Goal: Transaction & Acquisition: Purchase product/service

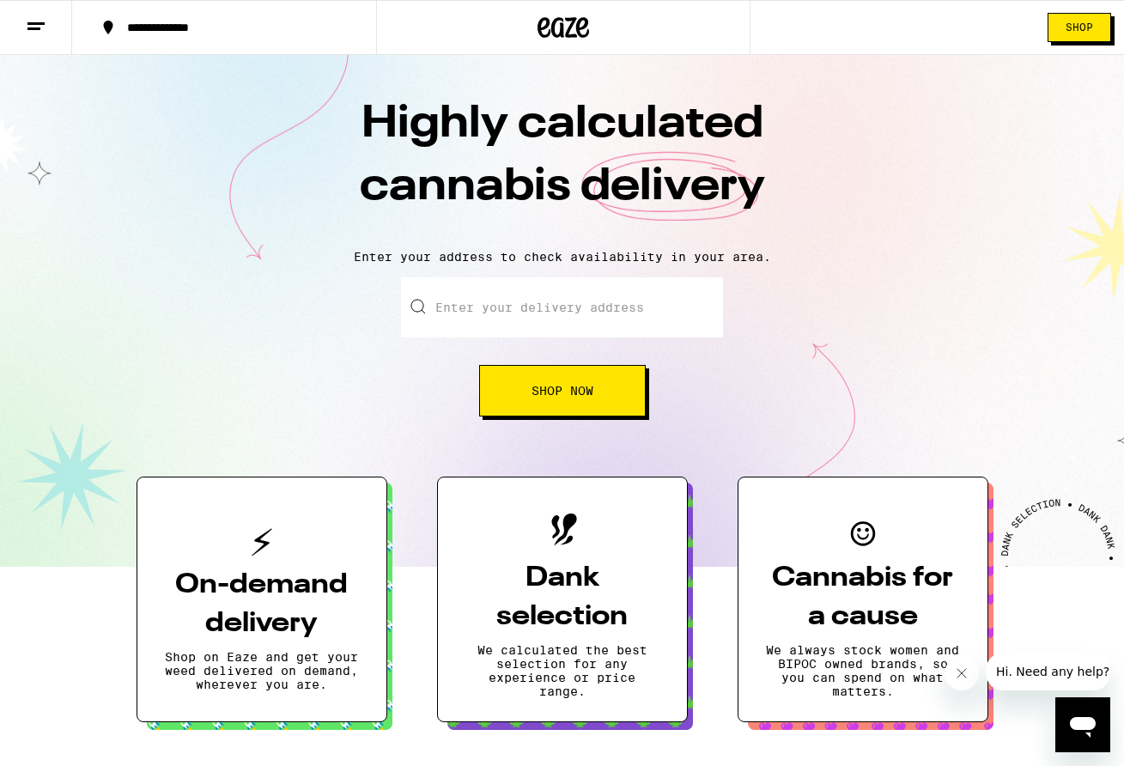
click at [137, 33] on div "**********" at bounding box center [234, 27] width 232 height 12
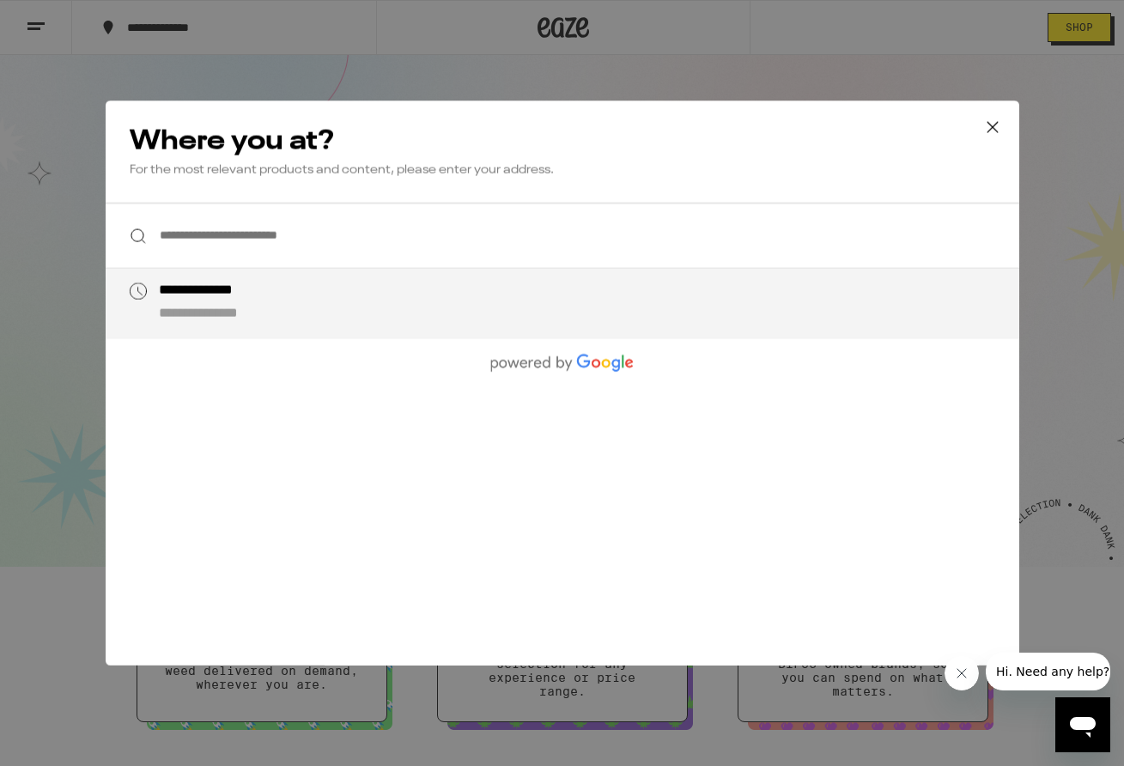
click at [209, 305] on div "**********" at bounding box center [596, 302] width 876 height 41
type input "**********"
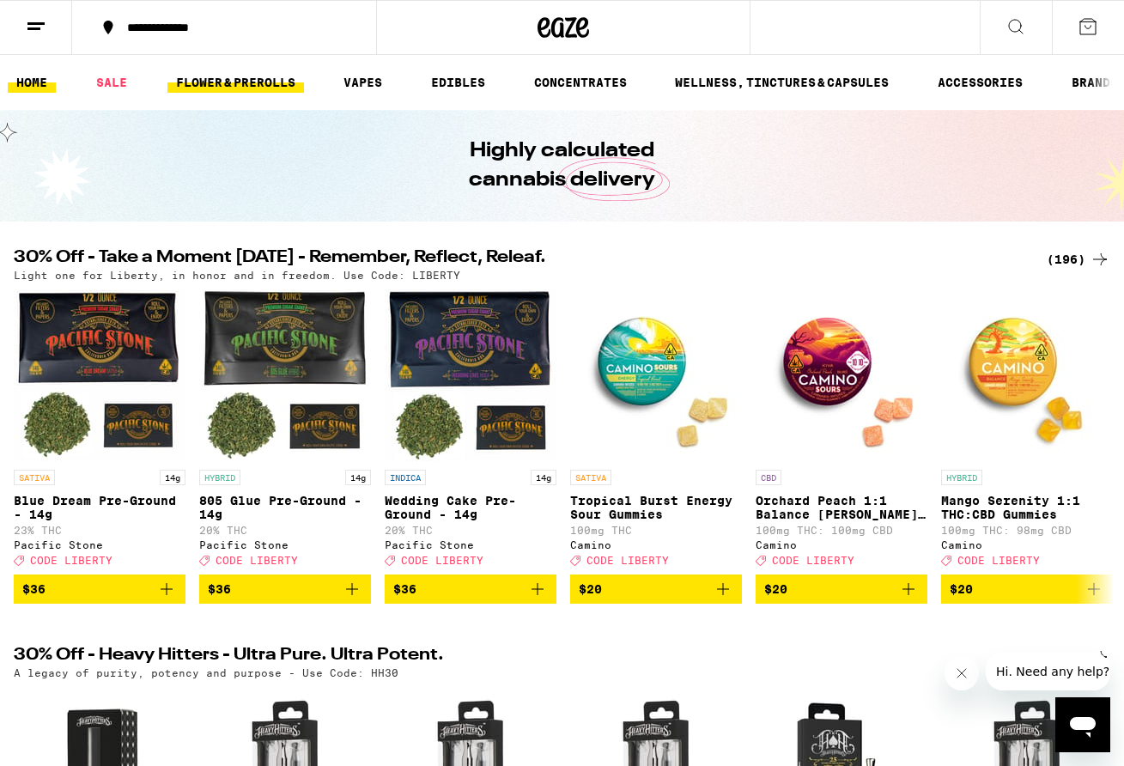
click at [265, 80] on link "FLOWER & PREROLLS" at bounding box center [235, 82] width 137 height 21
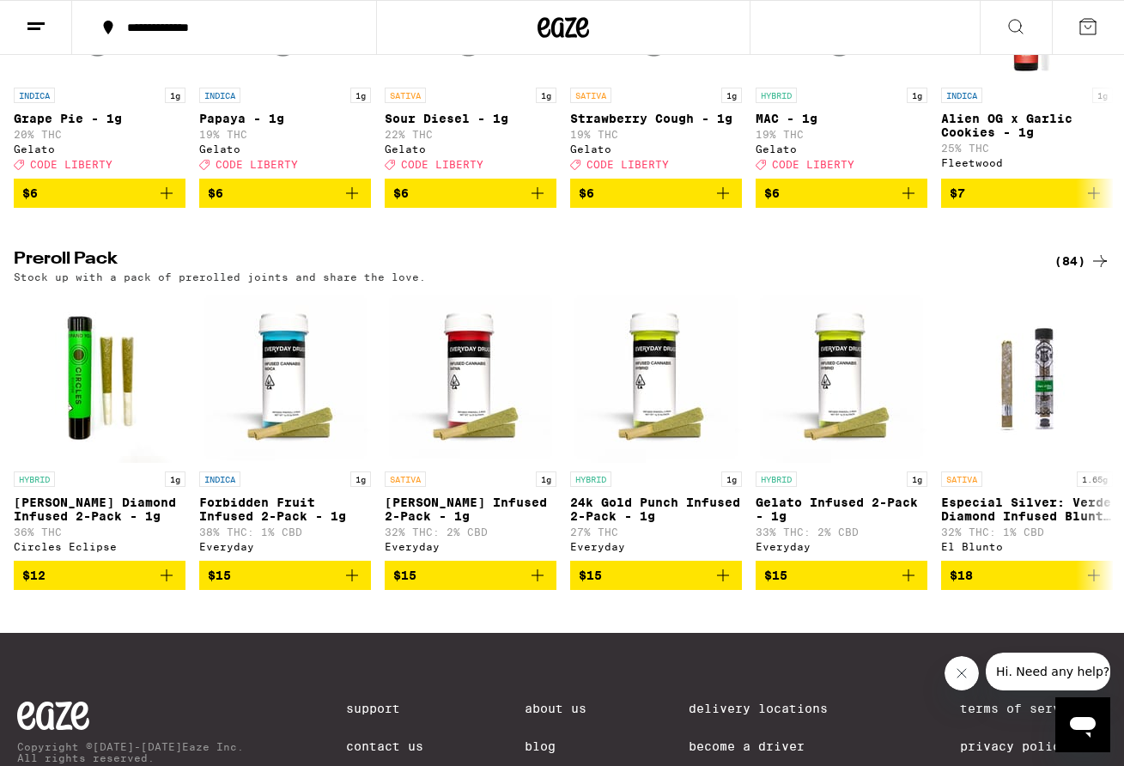
scroll to position [1154, 0]
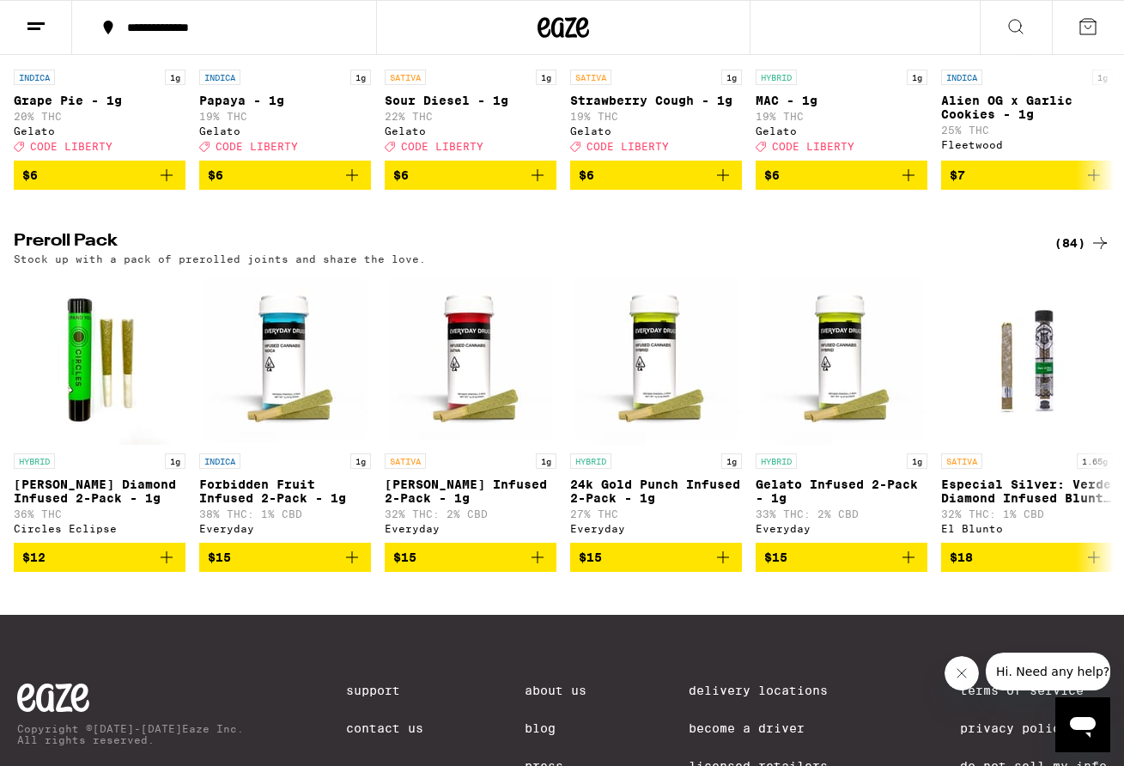
click at [1089, 253] on div "(84)" at bounding box center [1082, 243] width 56 height 21
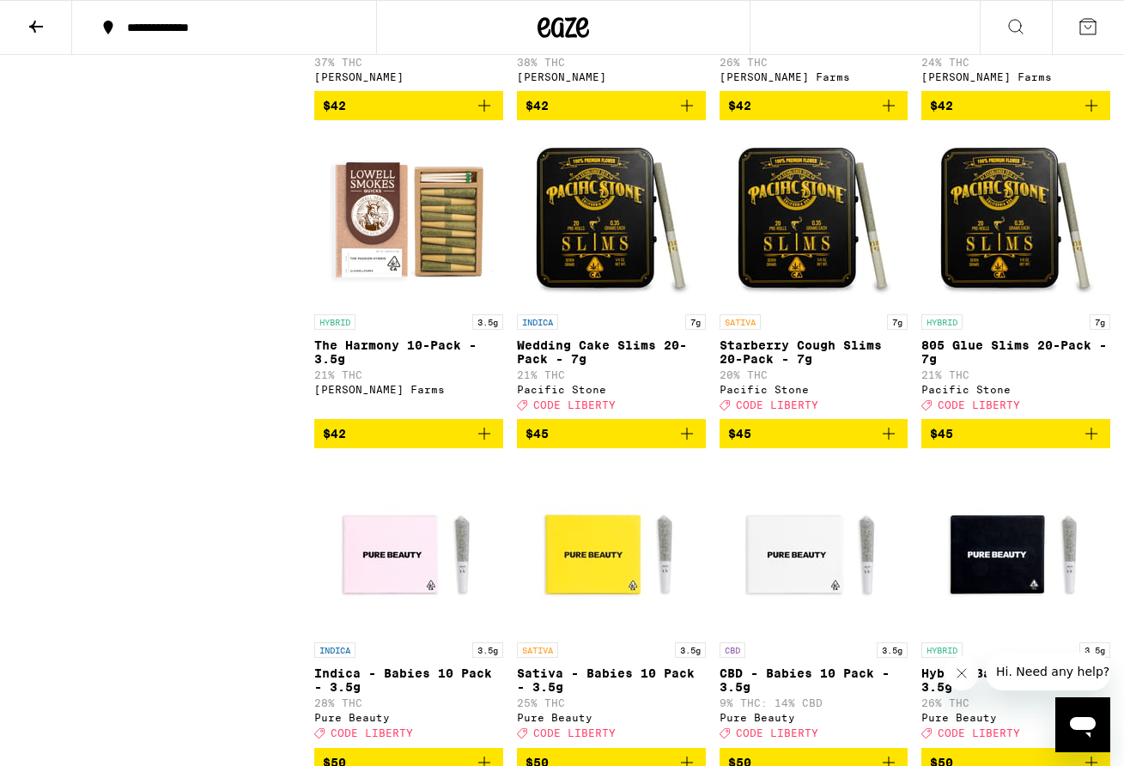
scroll to position [5840, 0]
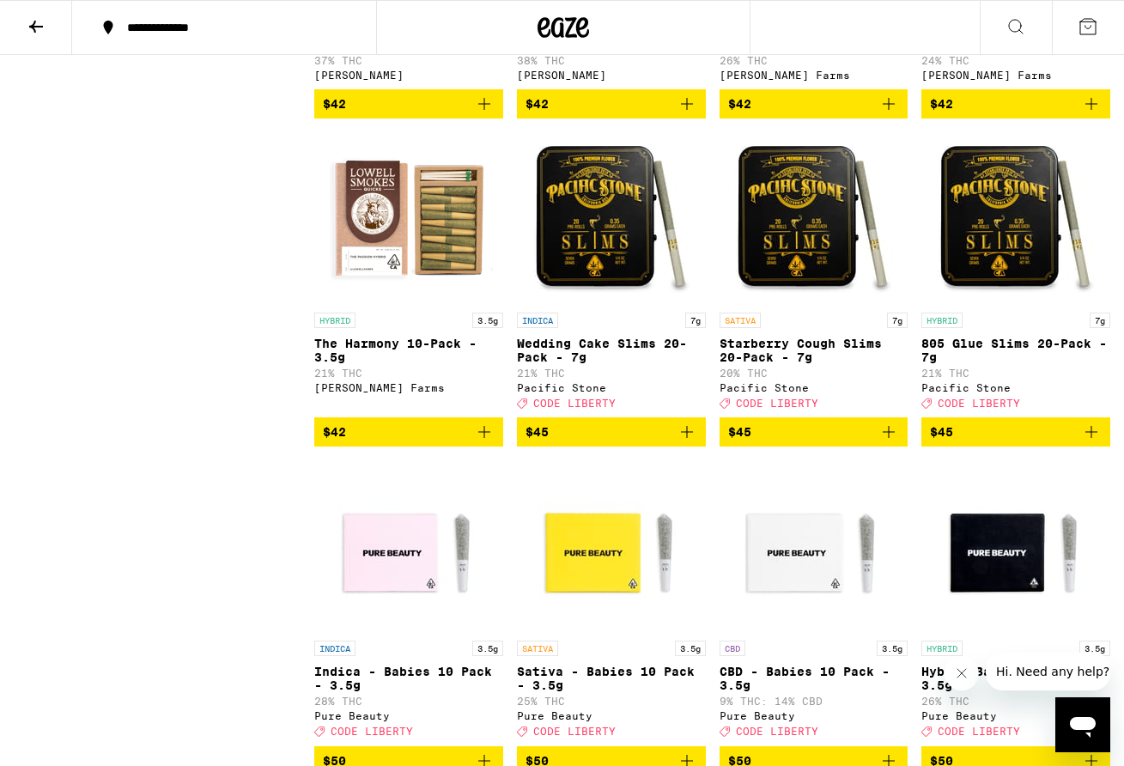
click at [892, 442] on icon "Add to bag" at bounding box center [888, 432] width 21 height 21
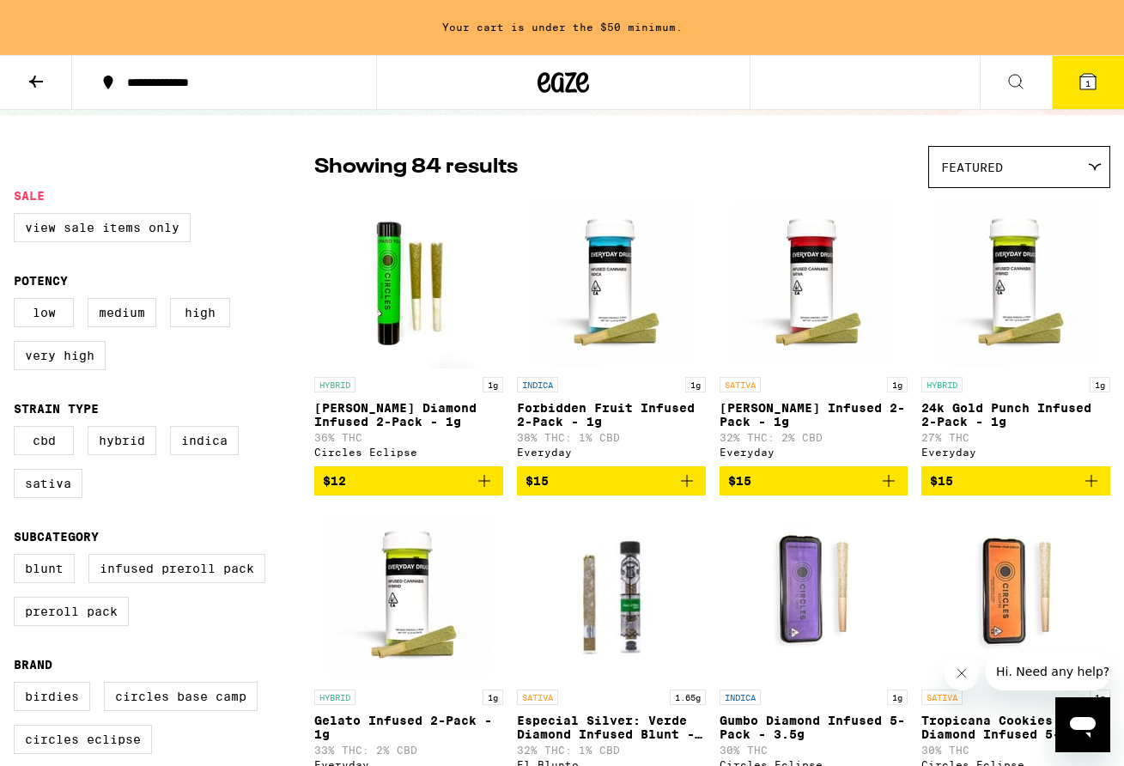
scroll to position [0, 0]
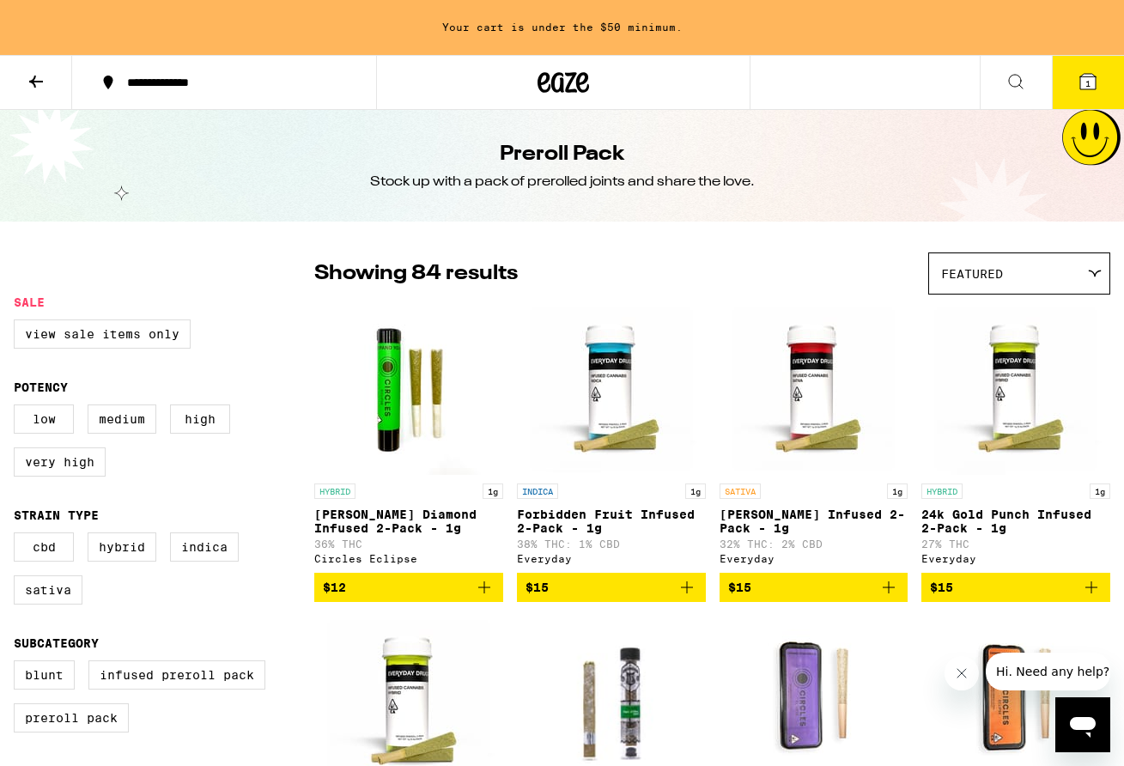
click at [33, 80] on icon at bounding box center [36, 82] width 14 height 12
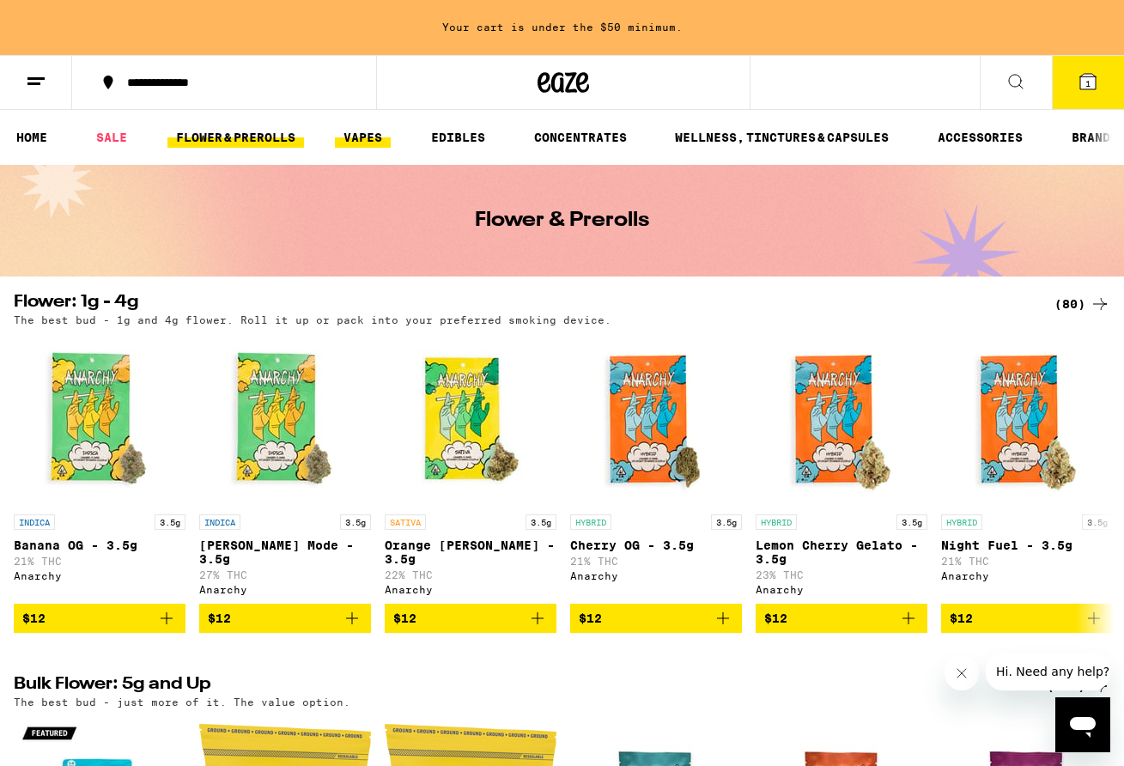
click at [380, 132] on link "VAPES" at bounding box center [363, 137] width 56 height 21
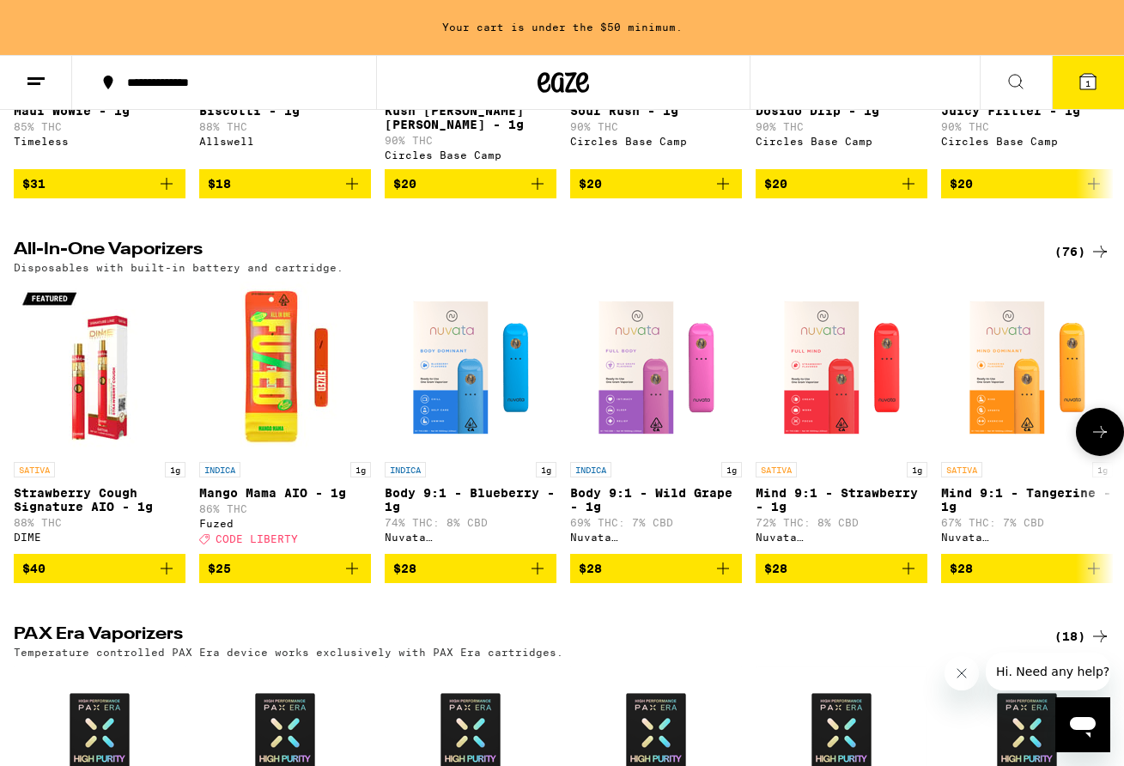
scroll to position [835, 0]
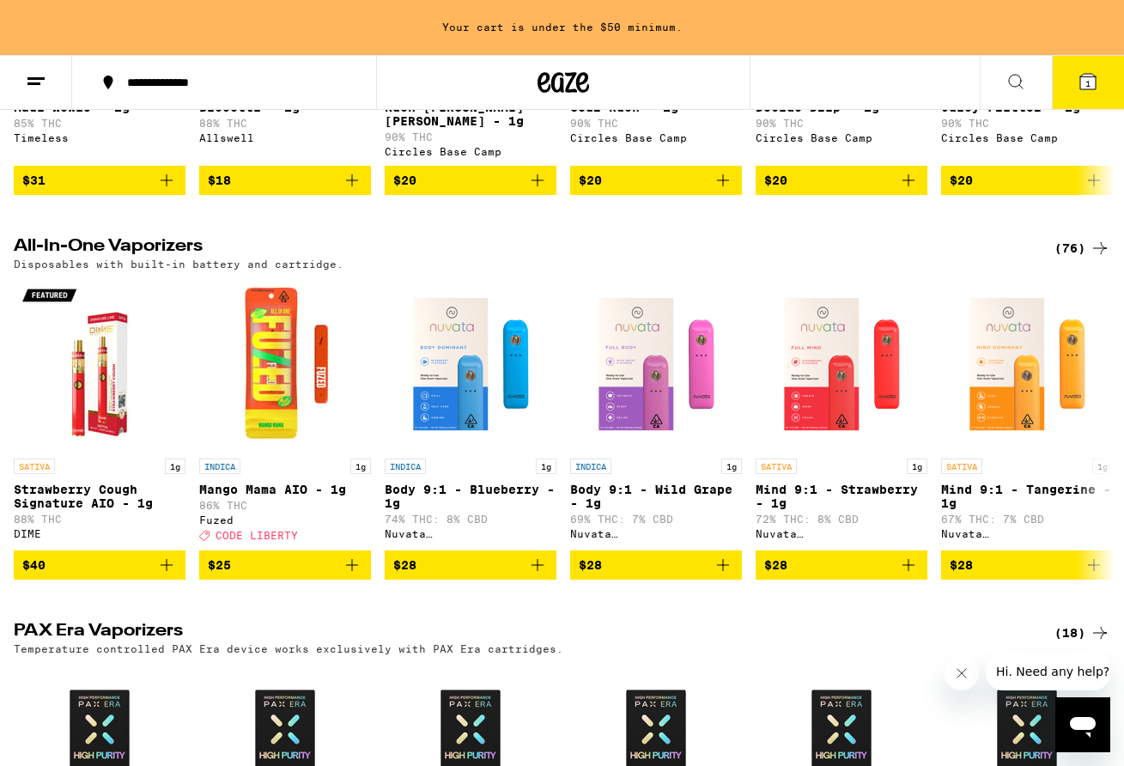
click at [1071, 258] on div "(76)" at bounding box center [1082, 248] width 56 height 21
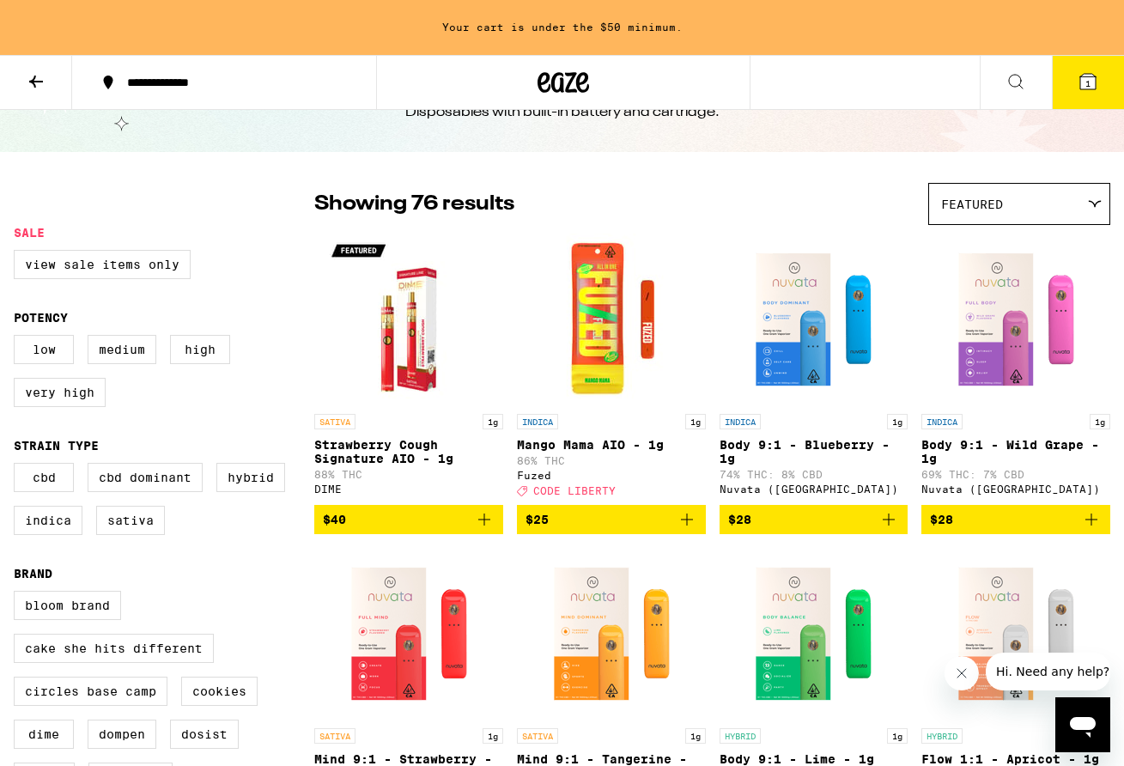
scroll to position [69, 0]
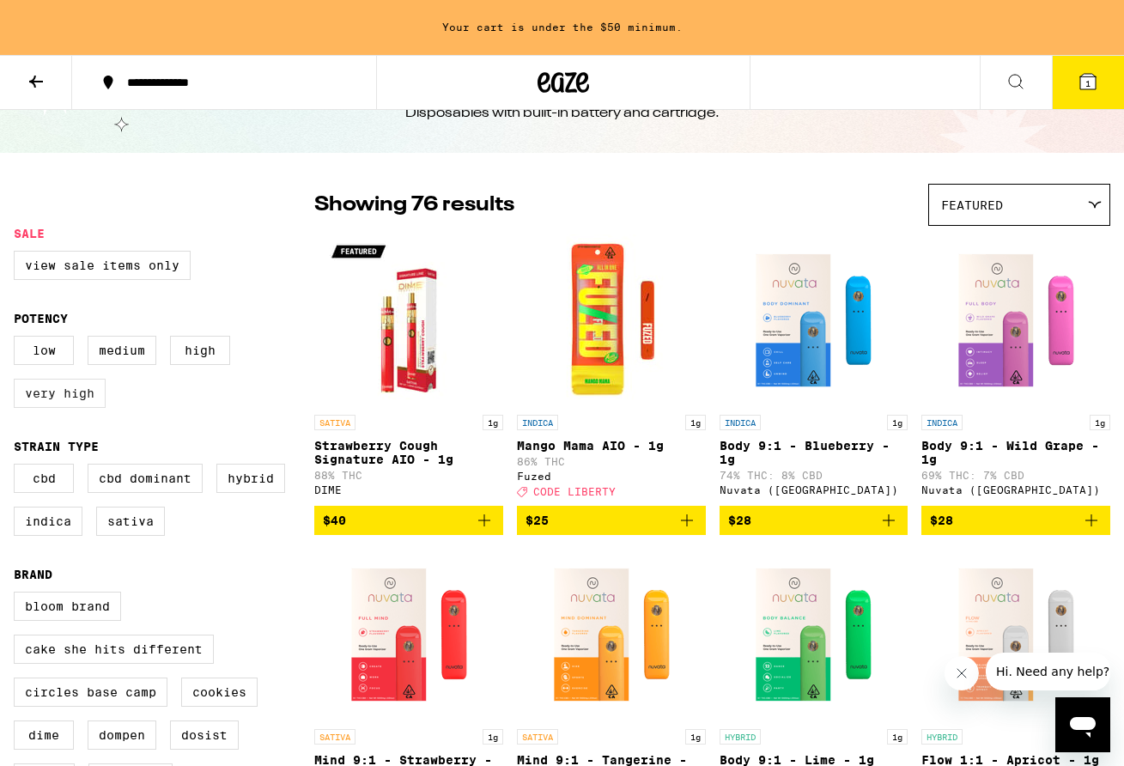
click at [81, 398] on label "Very High" at bounding box center [60, 393] width 92 height 29
click at [18, 339] on input "Very High" at bounding box center [17, 338] width 1 height 1
checkbox input "true"
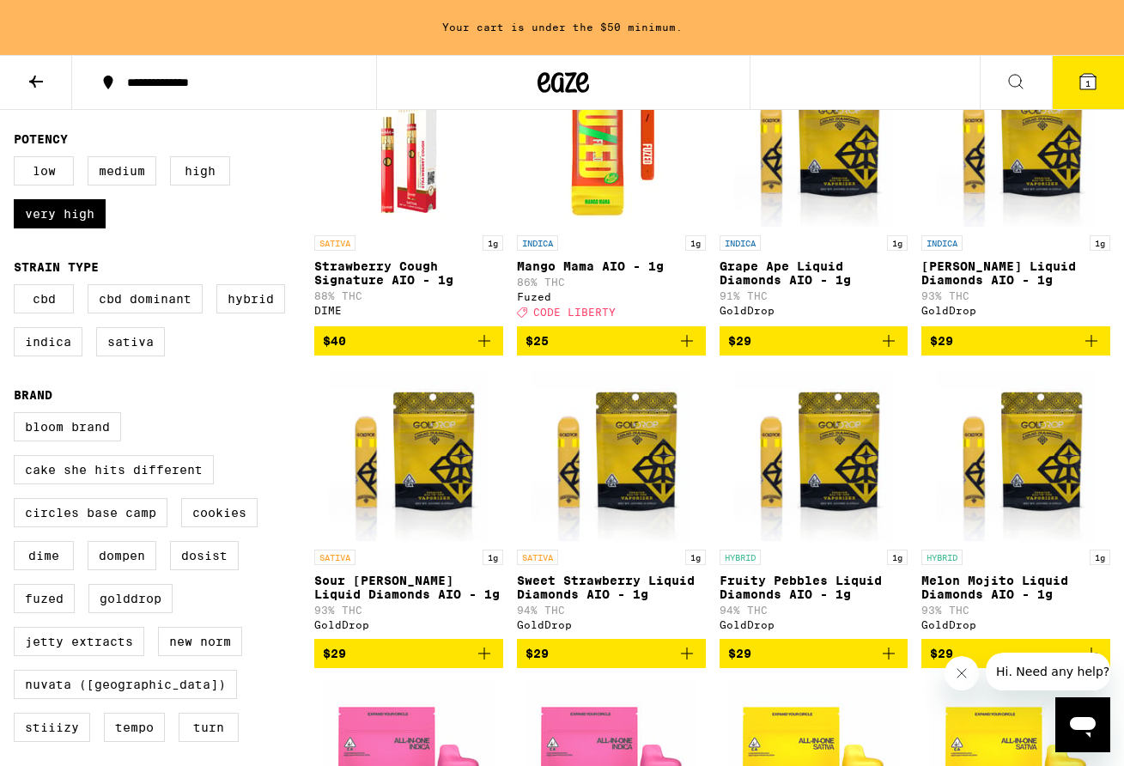
scroll to position [251, 0]
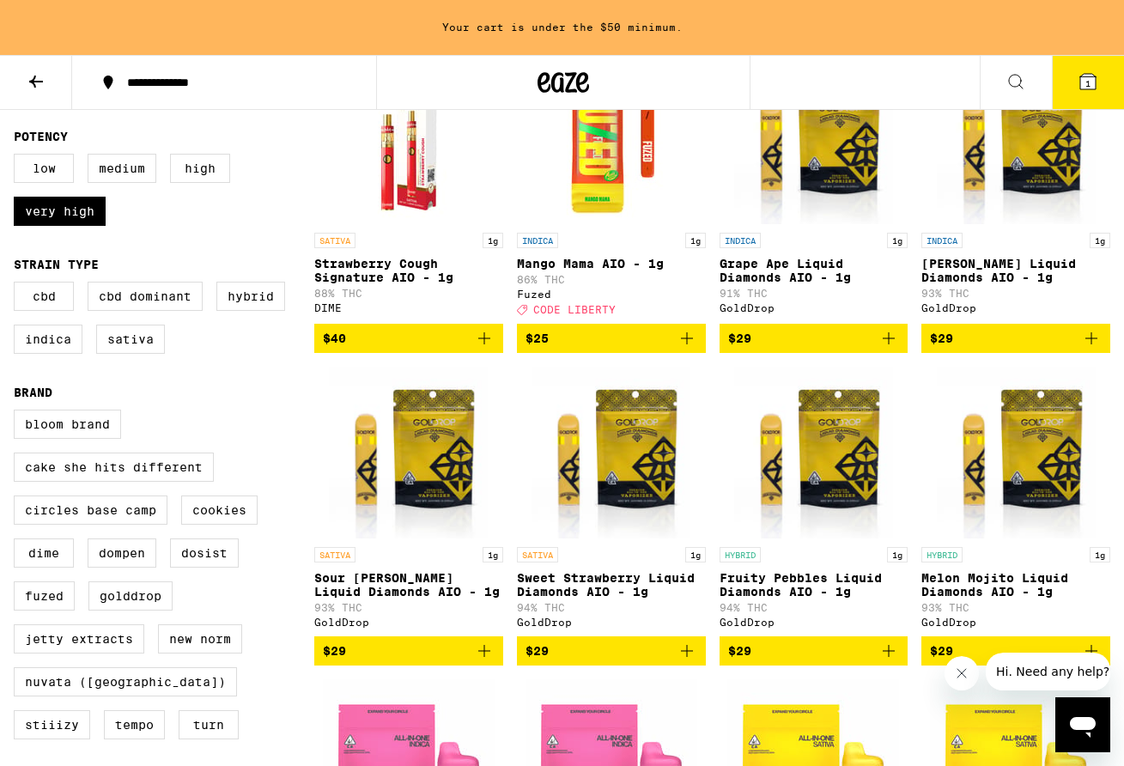
click at [683, 661] on icon "Add to bag" at bounding box center [687, 651] width 21 height 21
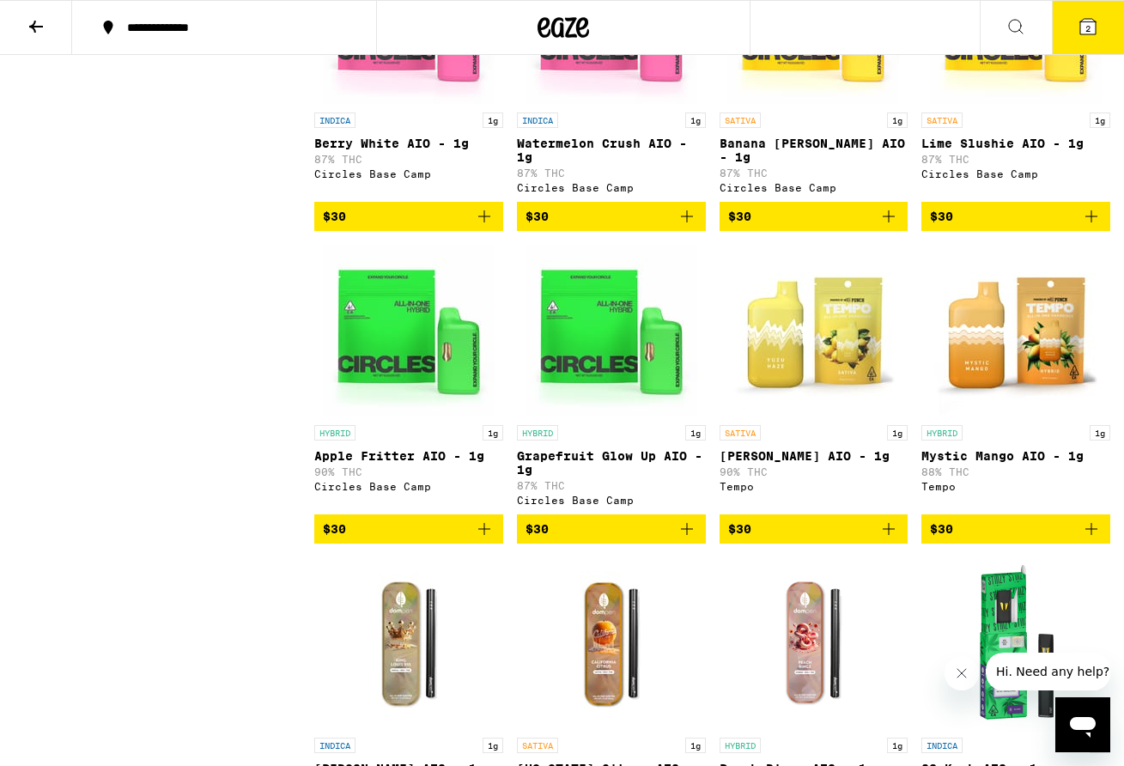
scroll to position [964, 0]
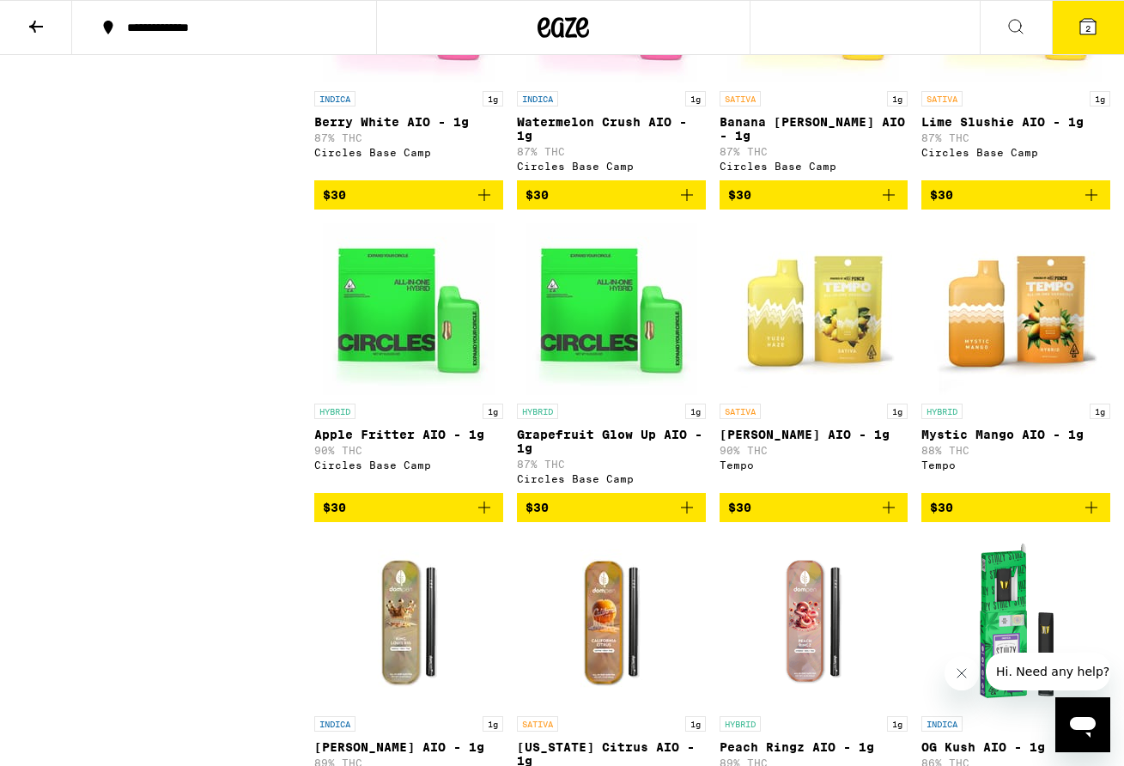
click at [887, 518] on icon "Add to bag" at bounding box center [888, 507] width 21 height 21
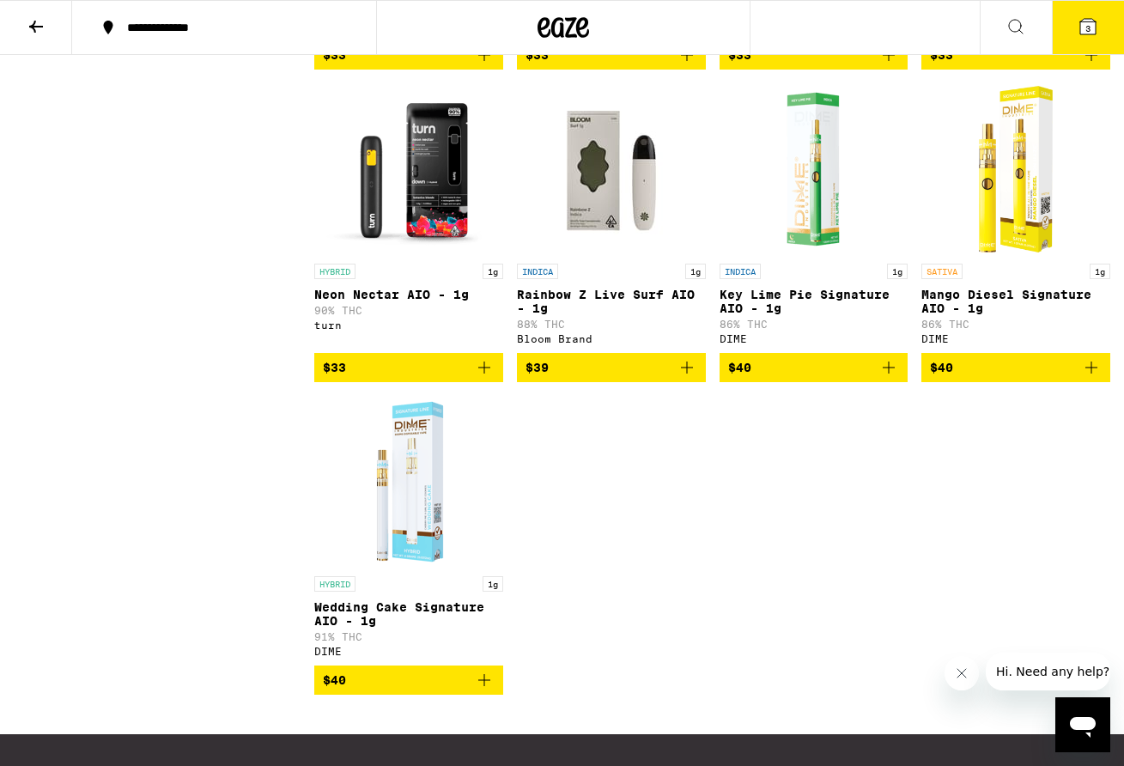
scroll to position [2402, 0]
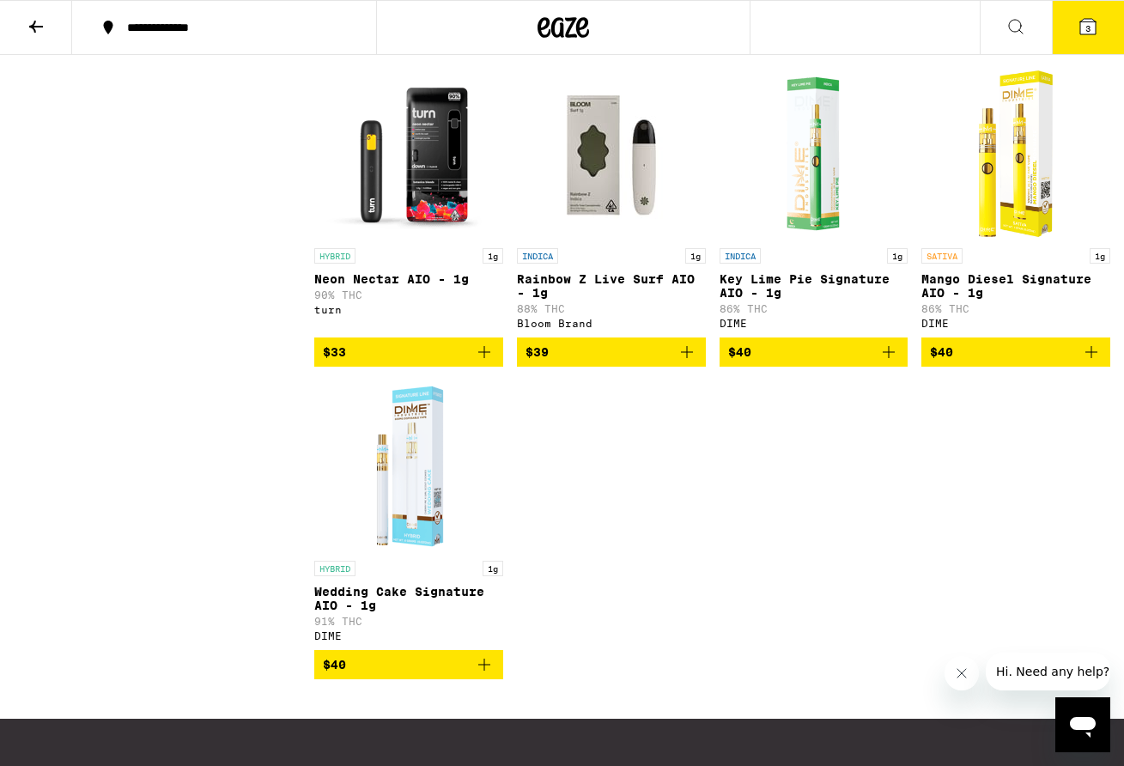
click at [485, 675] on icon "Add to bag" at bounding box center [484, 664] width 21 height 21
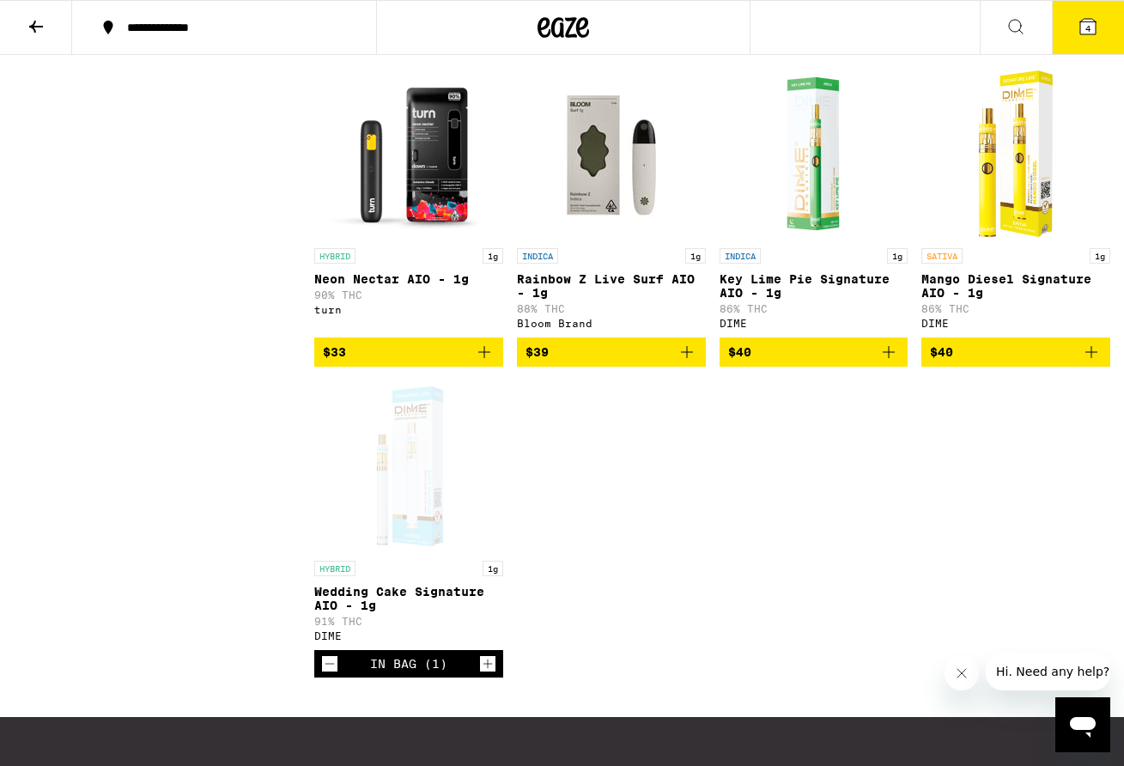
click at [324, 674] on icon "Decrement" at bounding box center [329, 663] width 15 height 21
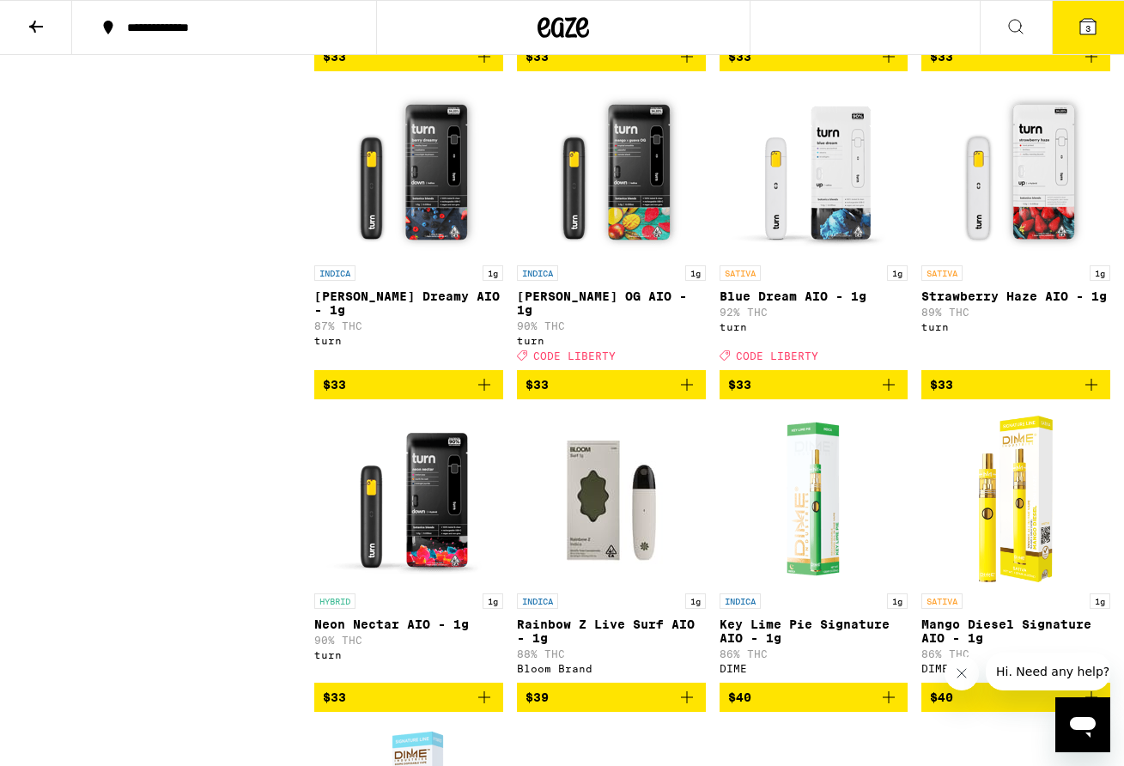
scroll to position [2035, 0]
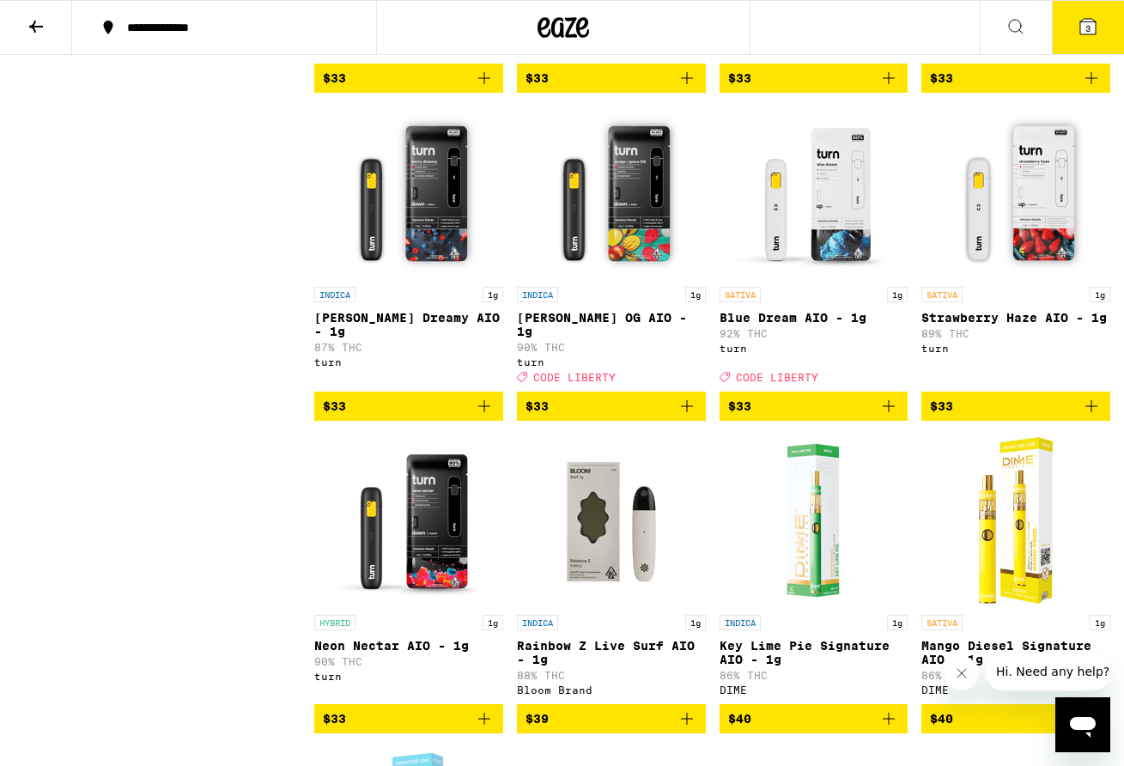
click at [892, 416] on icon "Add to bag" at bounding box center [888, 406] width 21 height 21
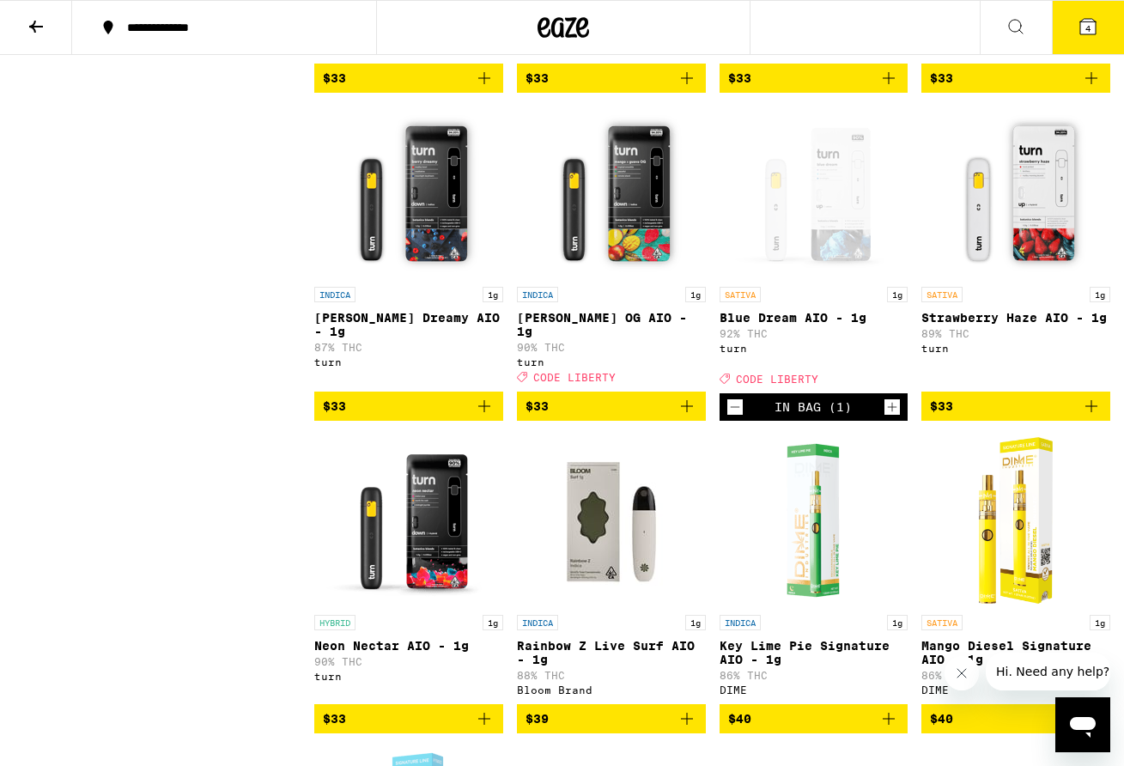
click at [1087, 28] on span "4" at bounding box center [1087, 28] width 5 height 10
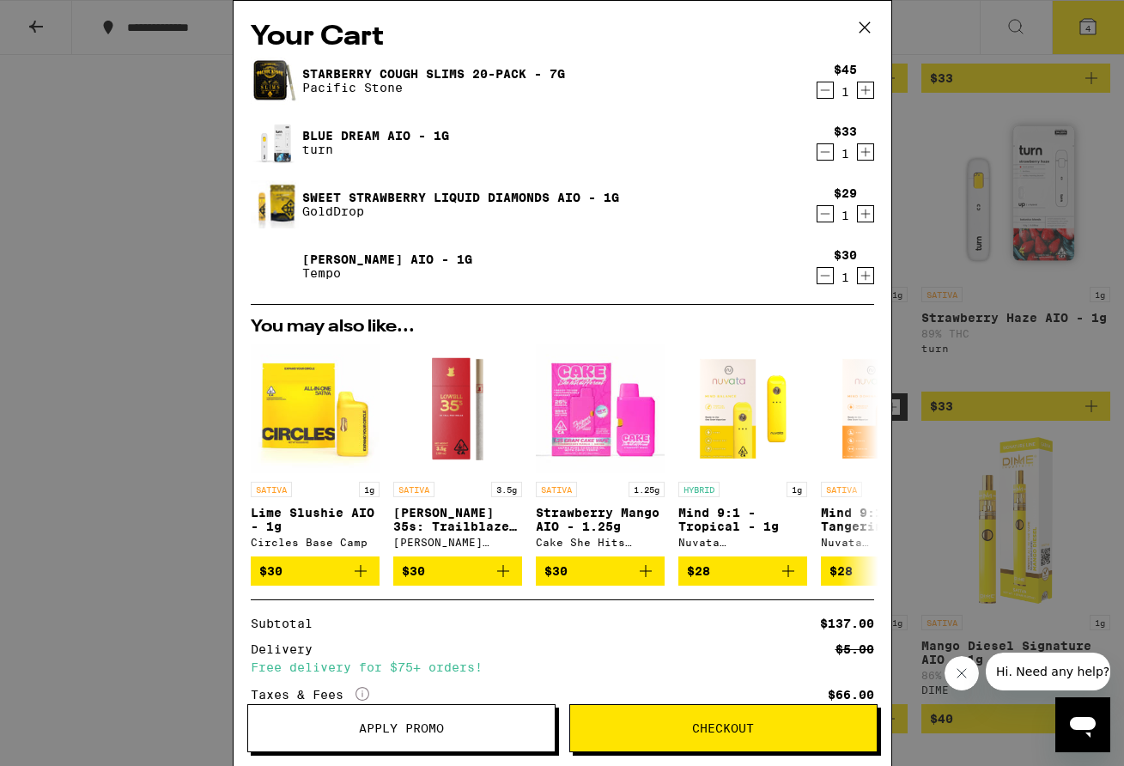
click at [406, 731] on span "Apply Promo" at bounding box center [401, 728] width 85 height 12
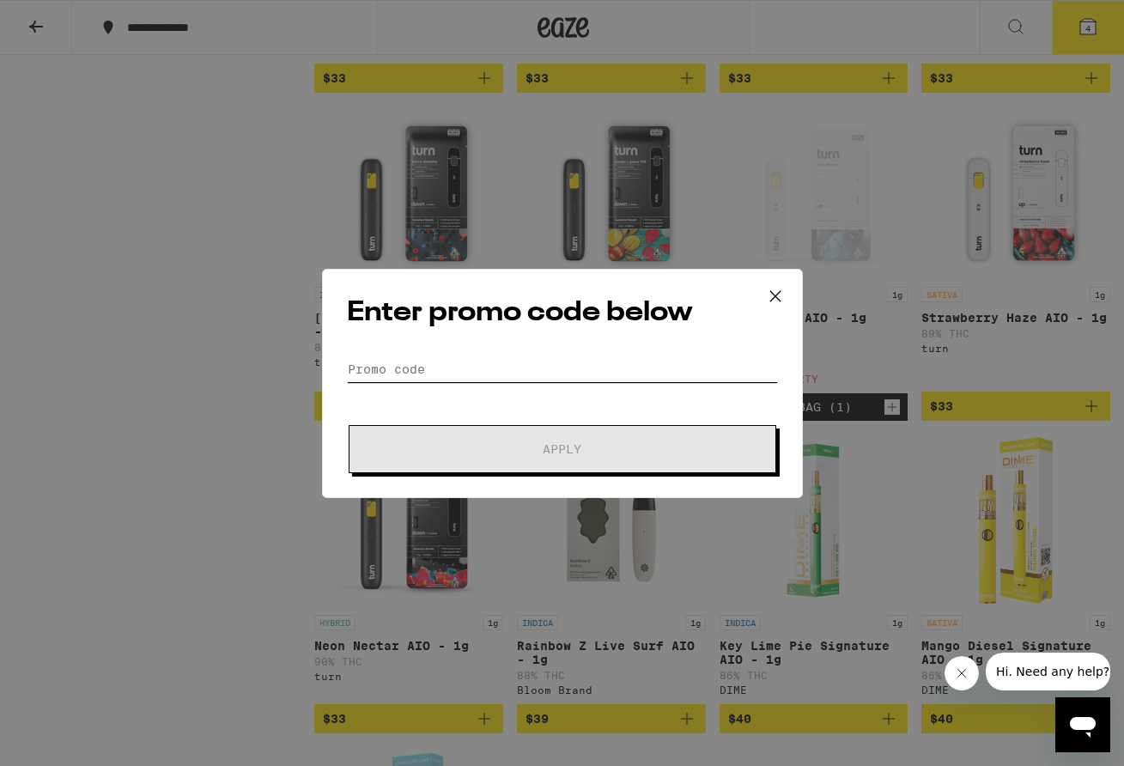
click at [372, 371] on input "Promo Code" at bounding box center [562, 369] width 431 height 26
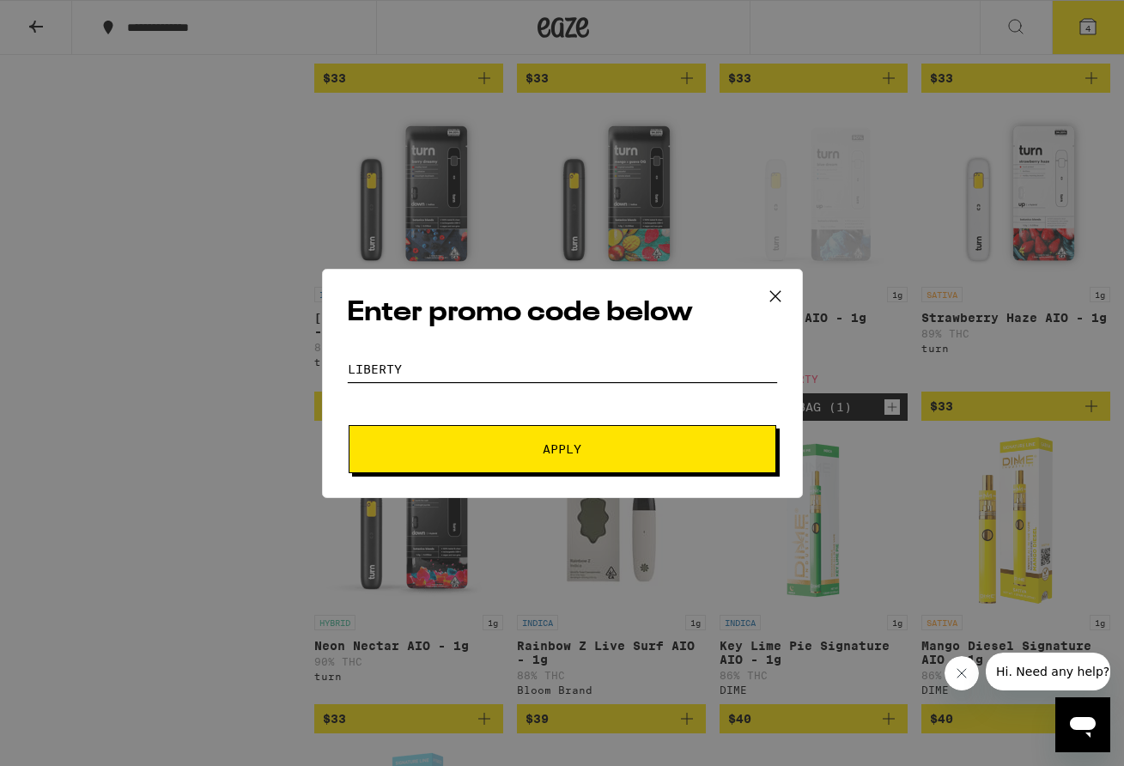
type input "LIBERTY"
click at [501, 445] on span "Apply" at bounding box center [562, 449] width 309 height 12
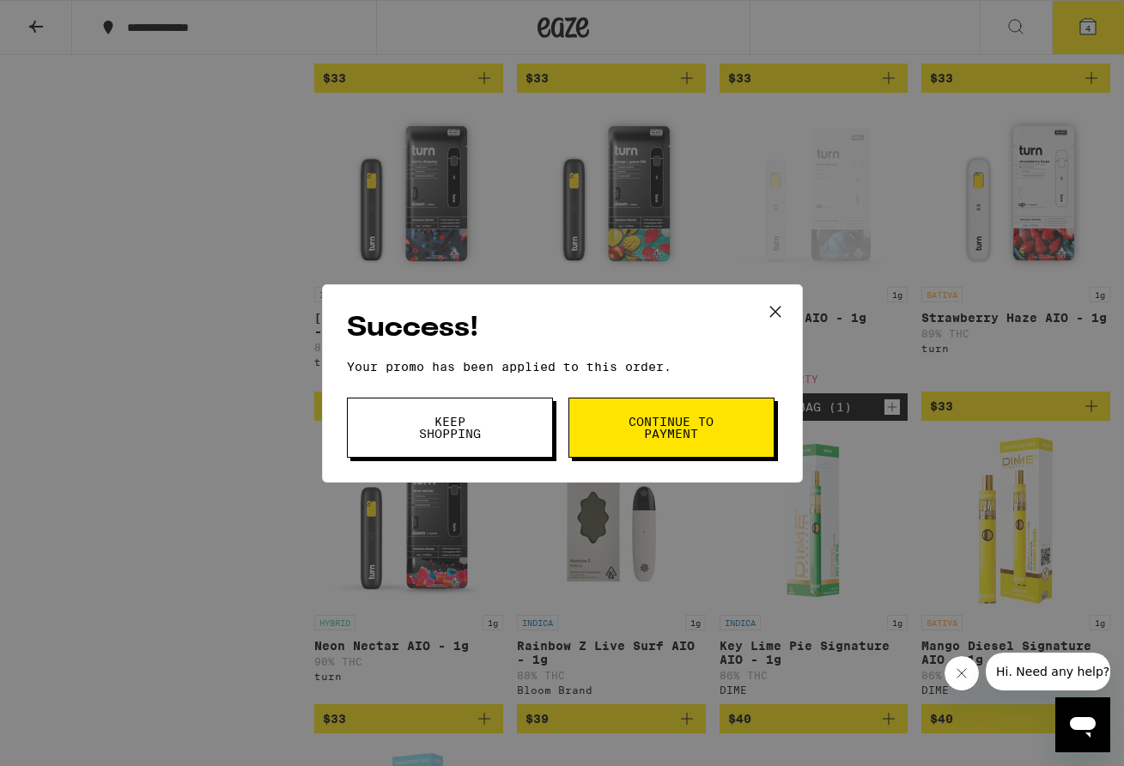
click at [642, 430] on span "Continue to payment" at bounding box center [672, 428] width 88 height 24
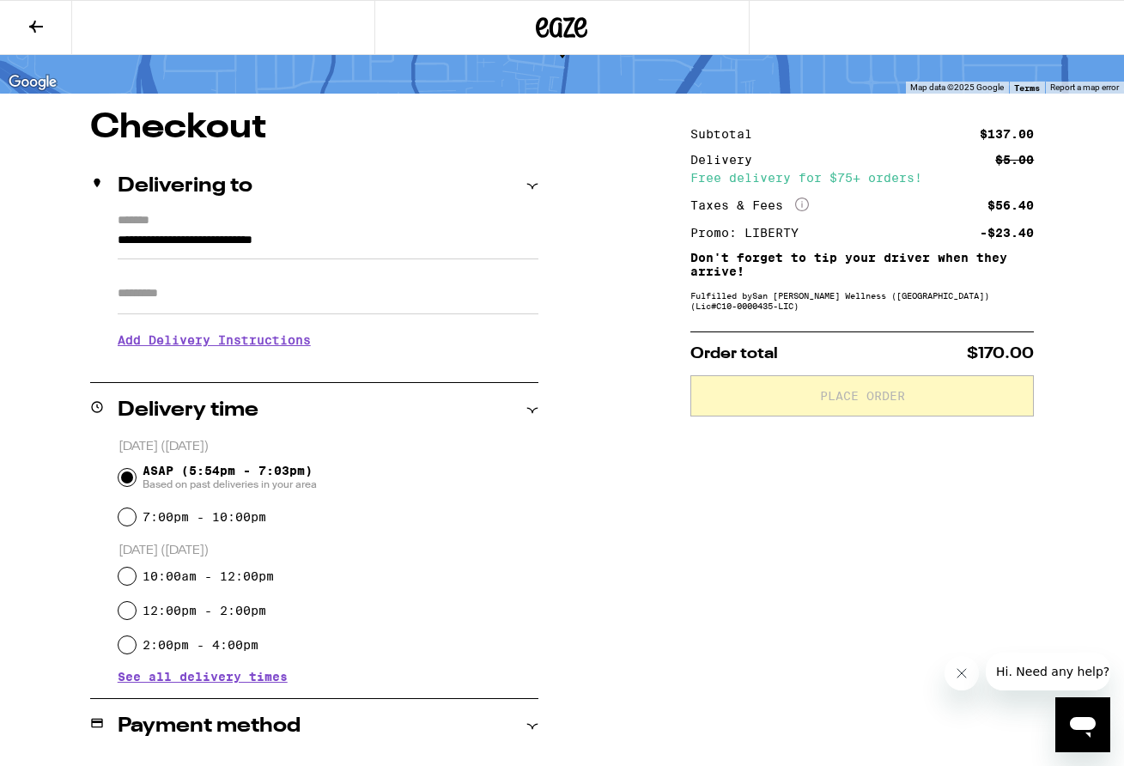
scroll to position [102, 0]
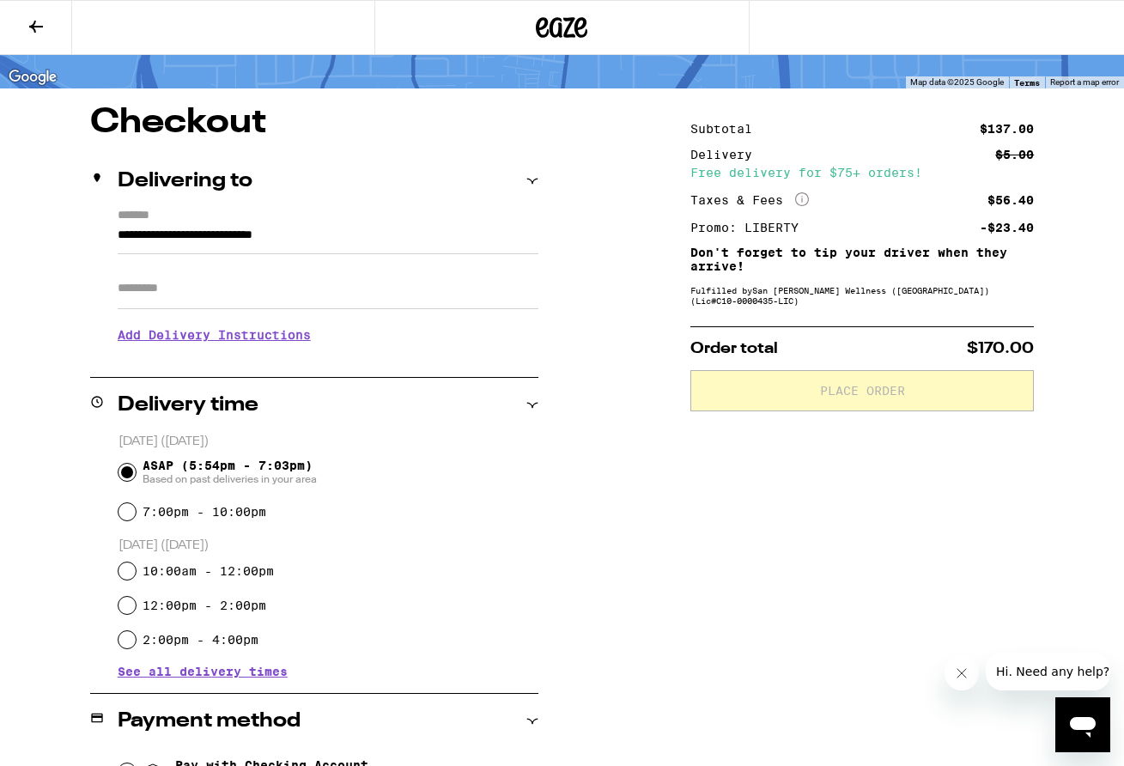
click at [170, 270] on input "Apt/Suite" at bounding box center [328, 288] width 421 height 41
type input "******"
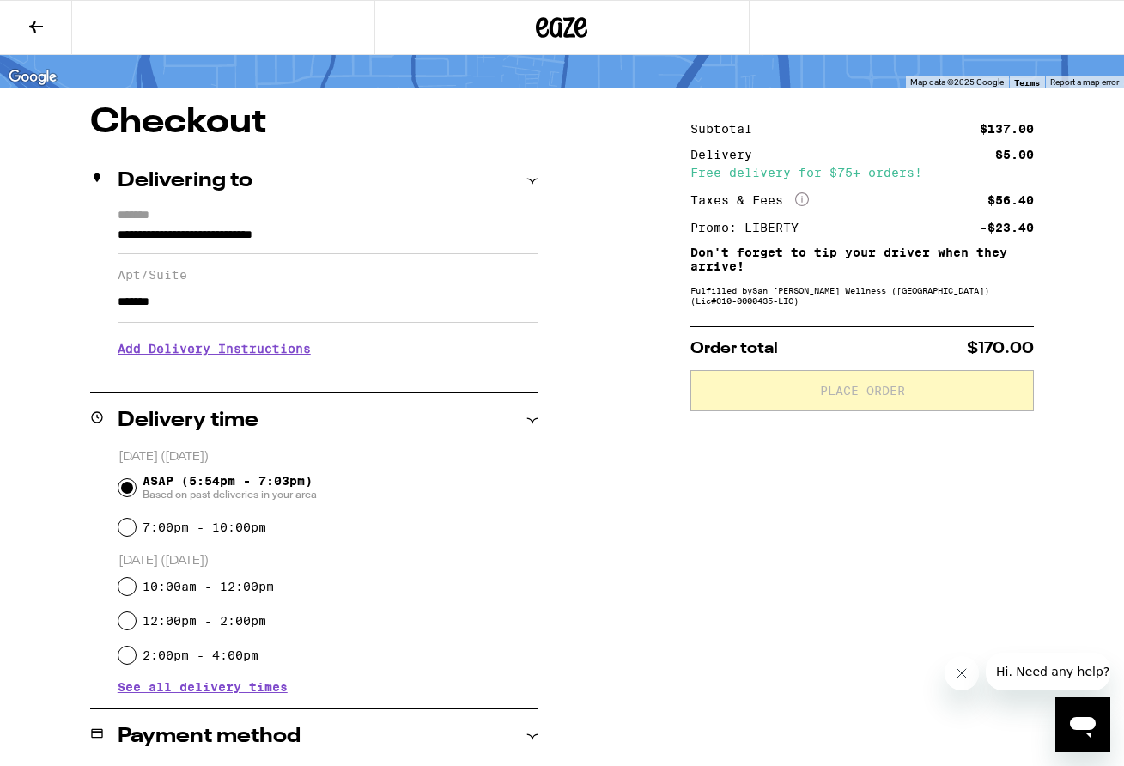
click at [218, 355] on h3 "Add Delivery Instructions" at bounding box center [328, 348] width 421 height 39
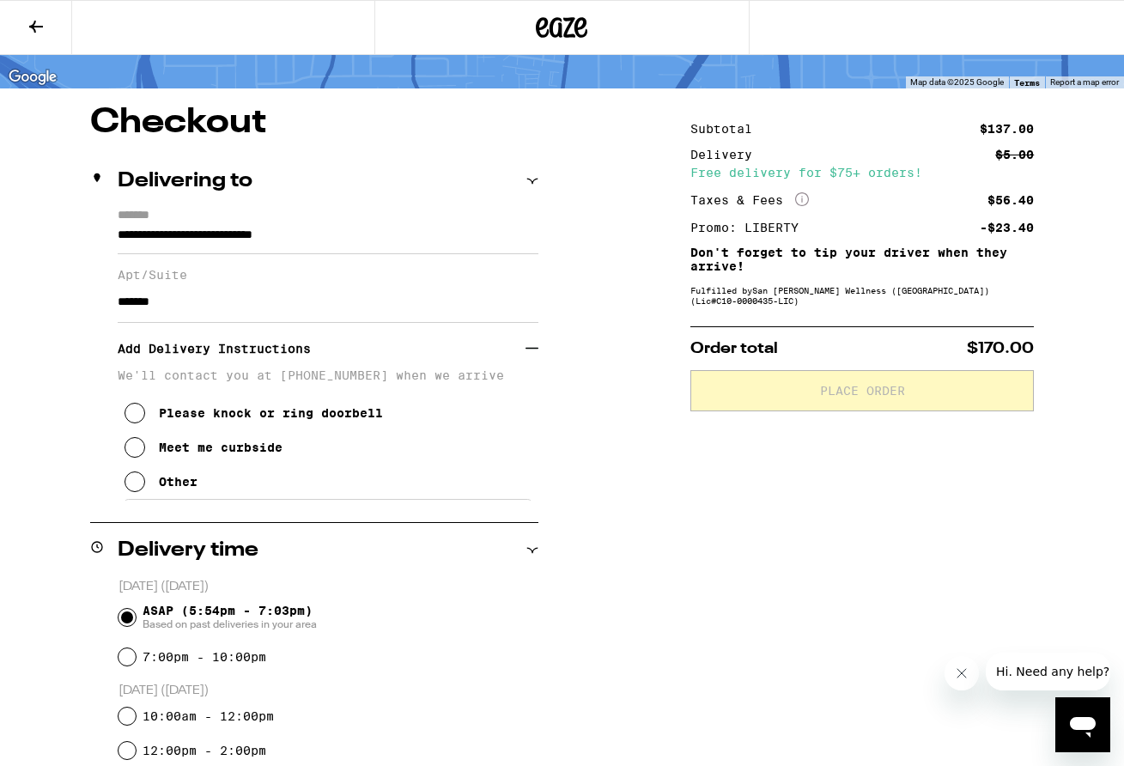
click at [131, 423] on icon at bounding box center [135, 413] width 21 height 21
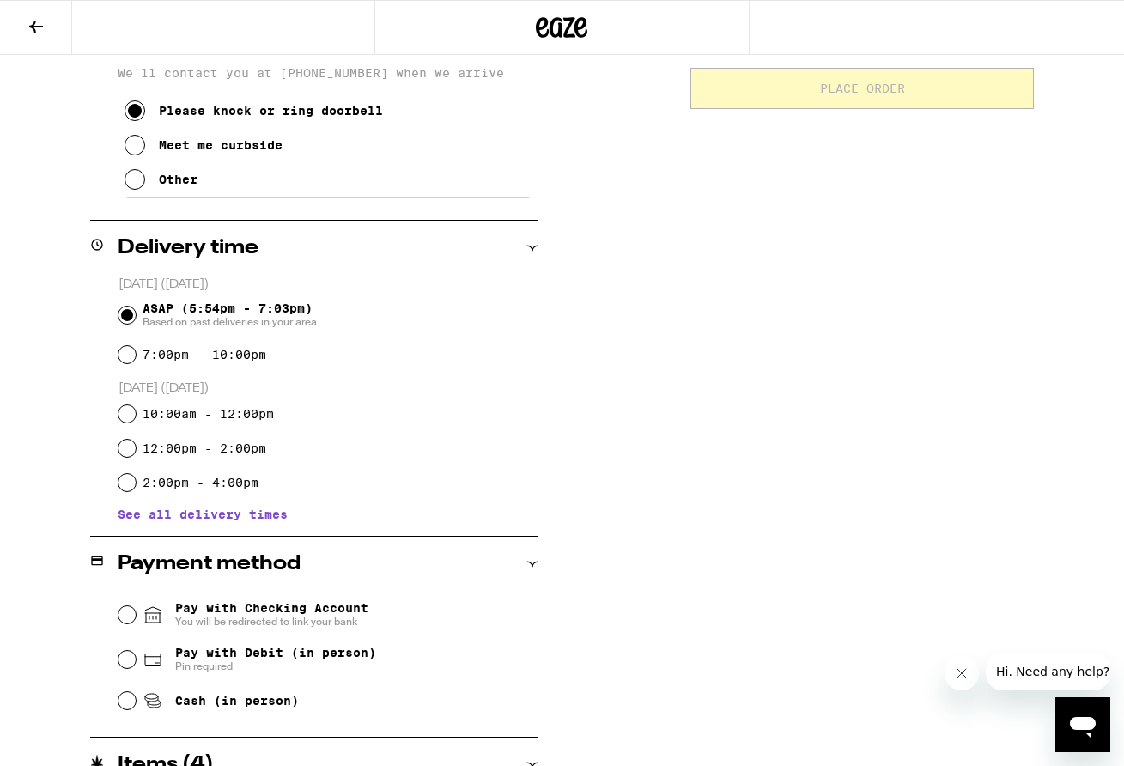
scroll to position [439, 0]
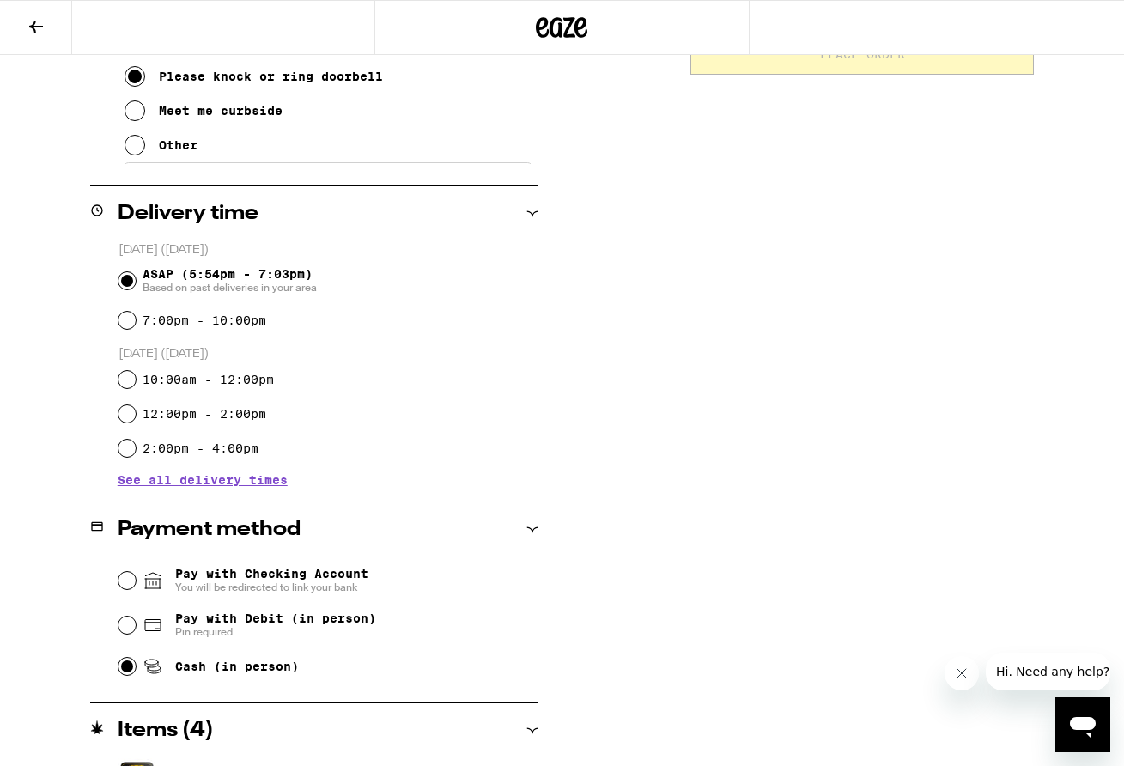
click at [121, 672] on input "Cash (in person)" at bounding box center [126, 666] width 17 height 17
radio input "true"
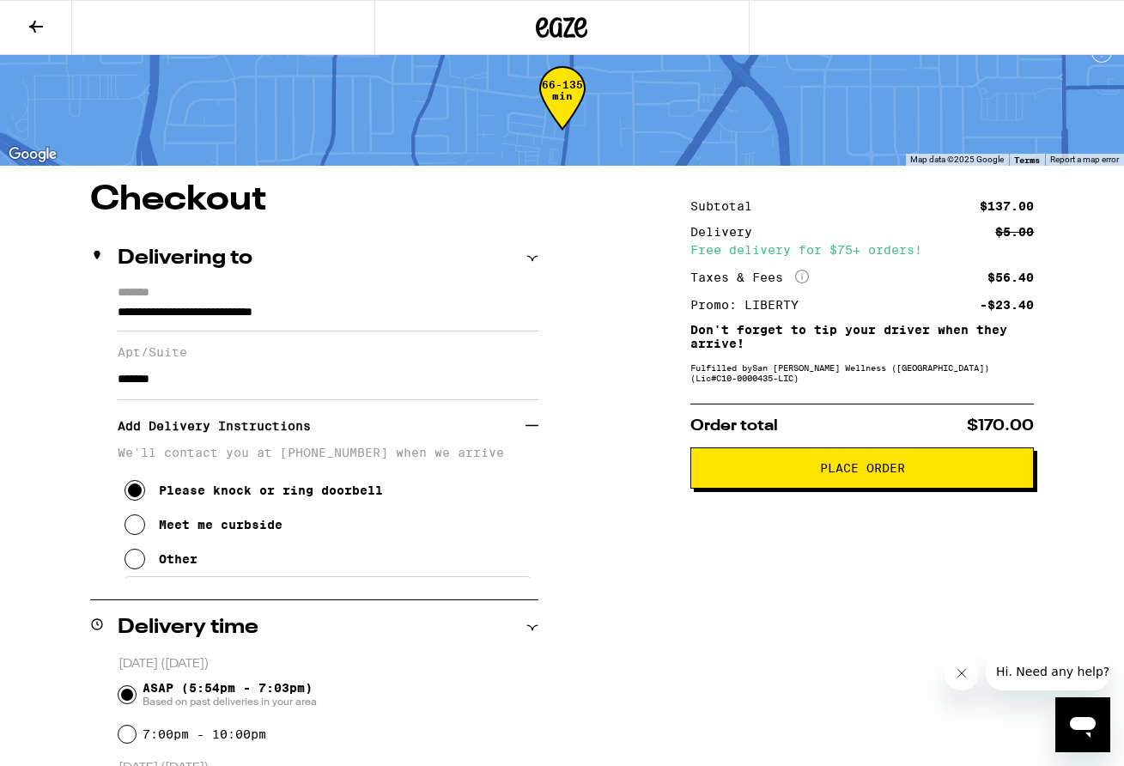
scroll to position [0, 0]
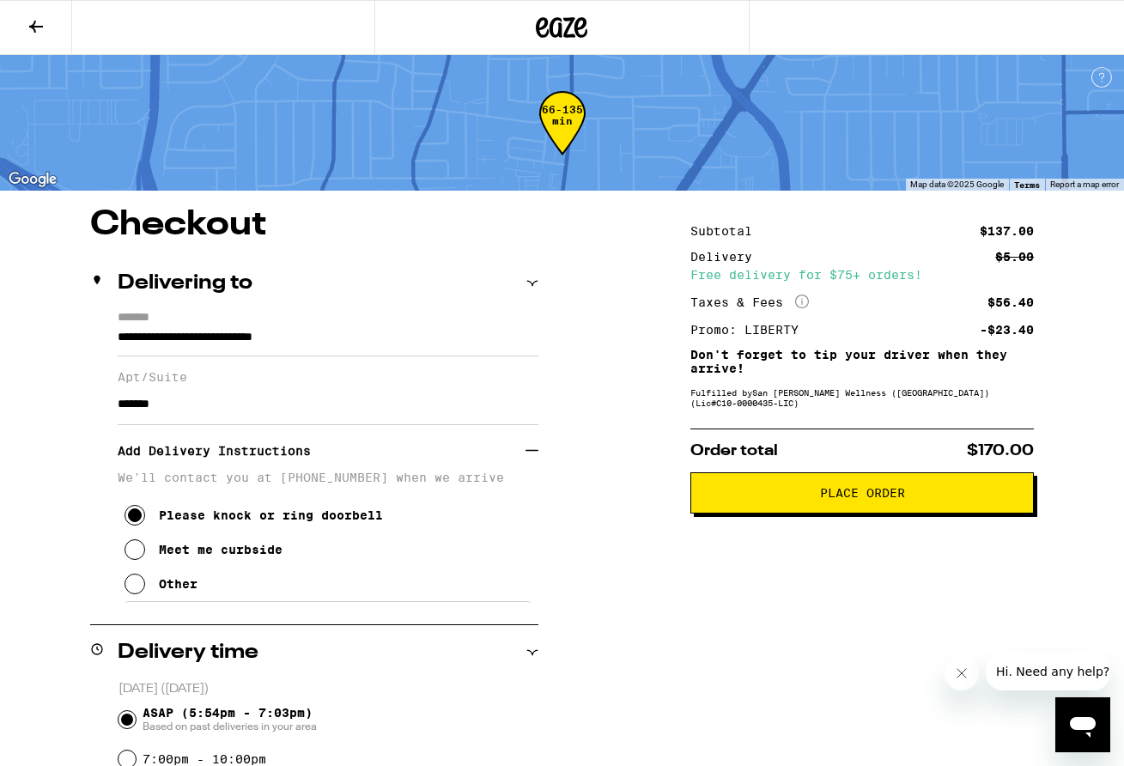
click at [799, 499] on span "Place Order" at bounding box center [862, 493] width 314 height 12
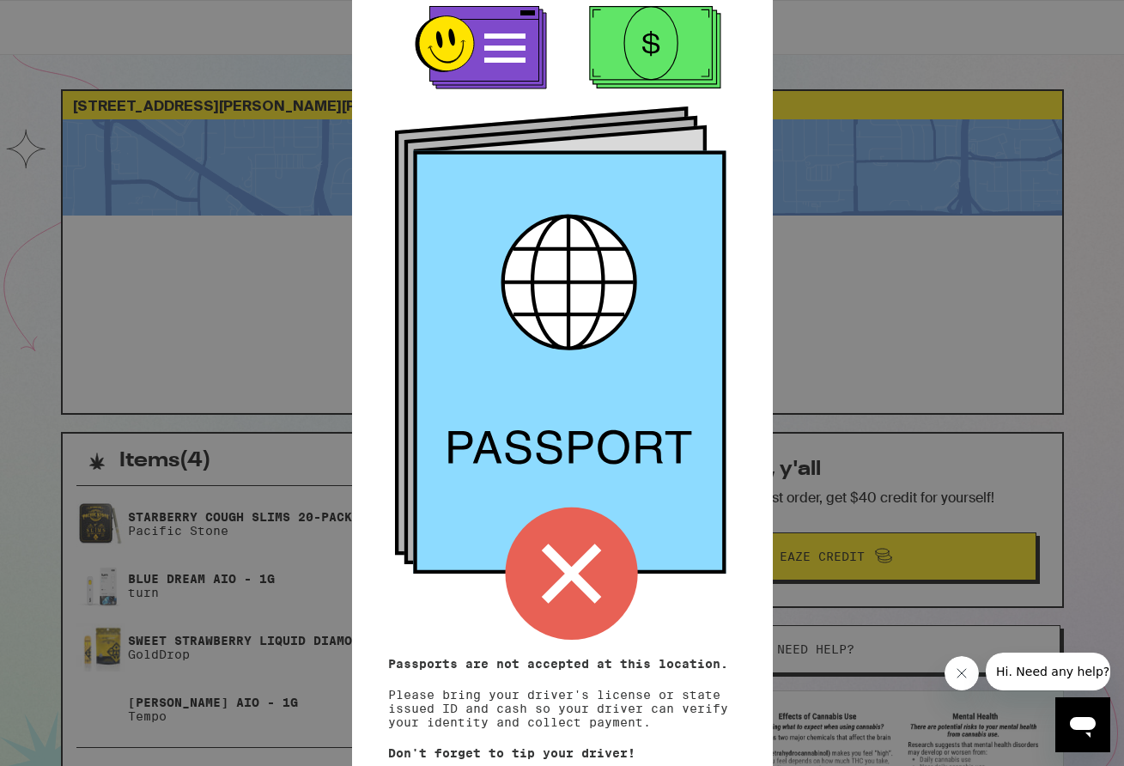
scroll to position [94, 0]
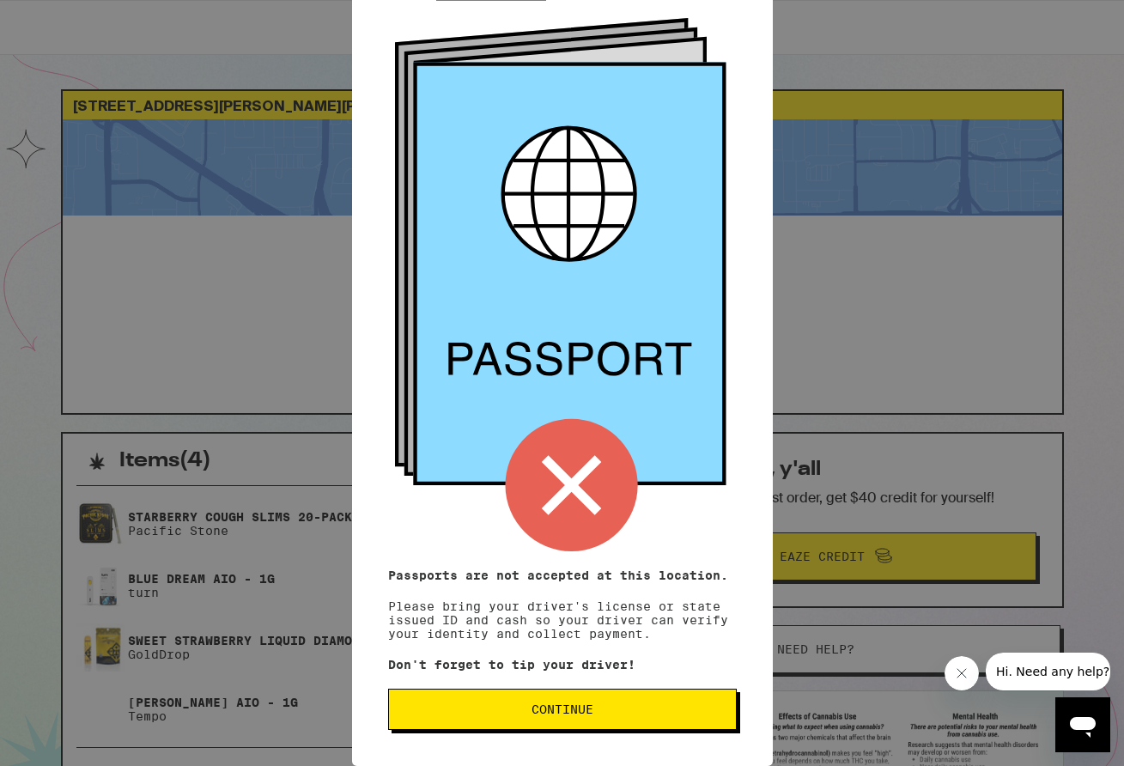
click at [588, 704] on span "Continue" at bounding box center [563, 709] width 62 height 12
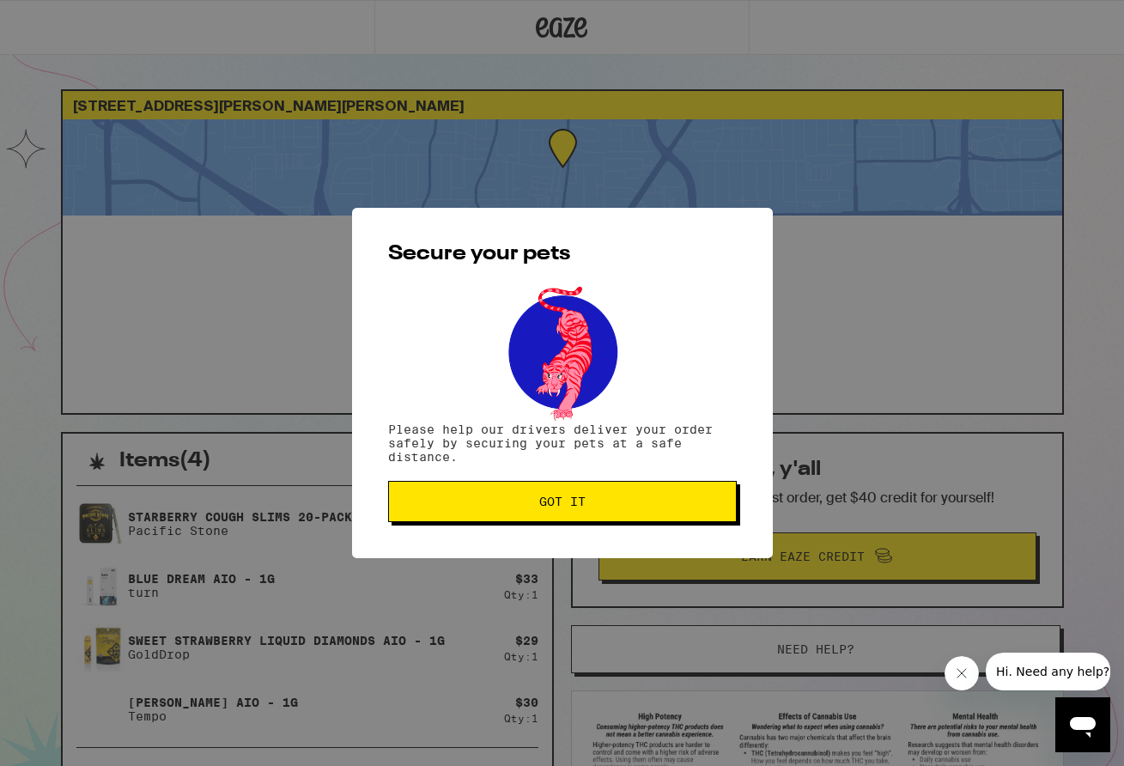
click at [530, 507] on span "Got it" at bounding box center [562, 501] width 319 height 12
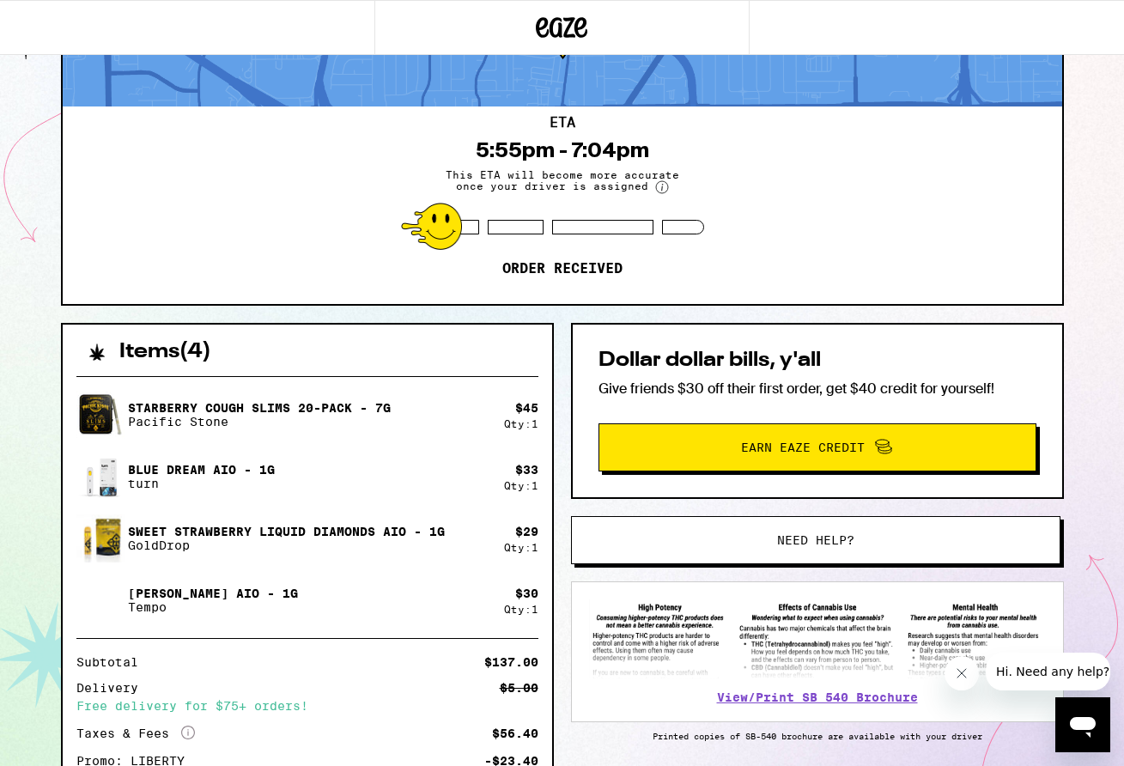
scroll to position [113, 0]
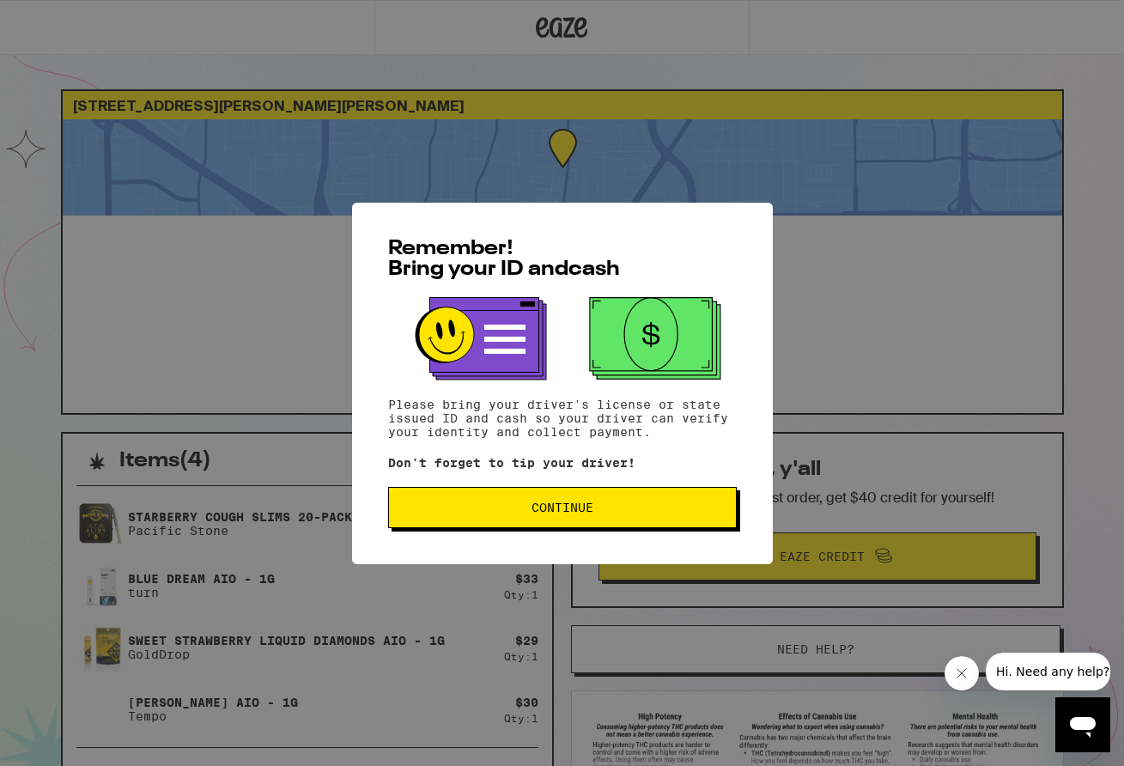
click at [456, 508] on span "Continue" at bounding box center [562, 507] width 319 height 12
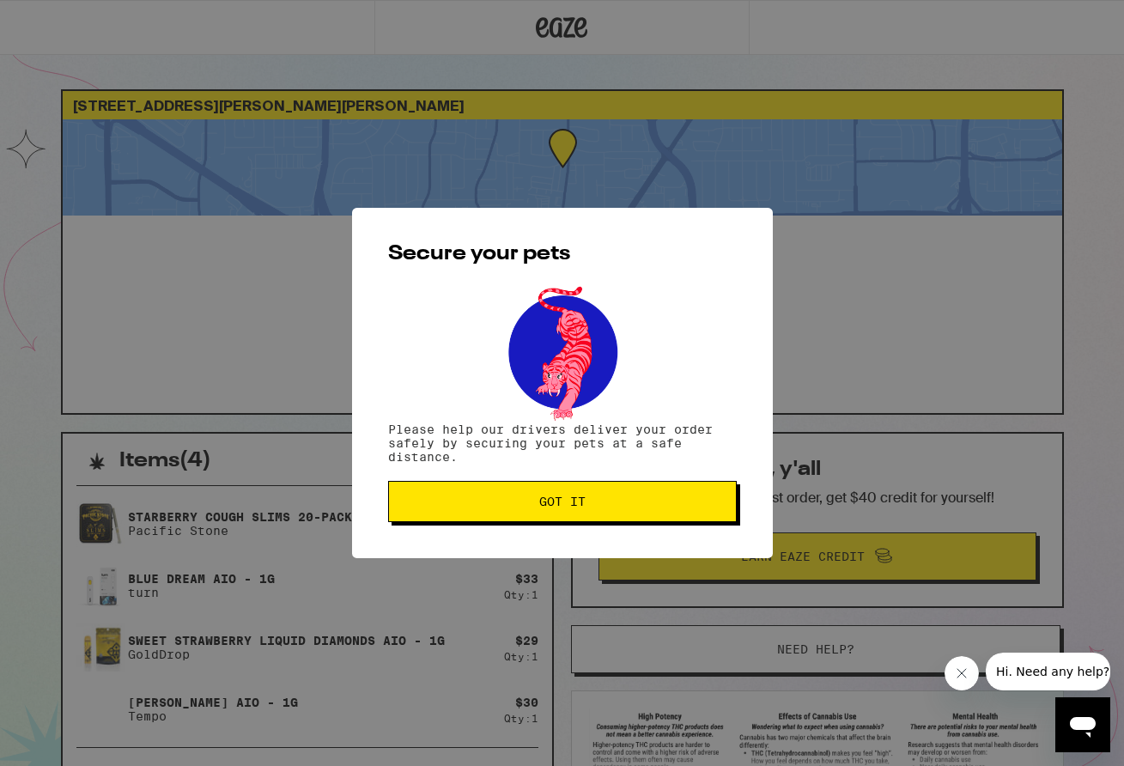
click at [462, 507] on span "Got it" at bounding box center [562, 501] width 319 height 12
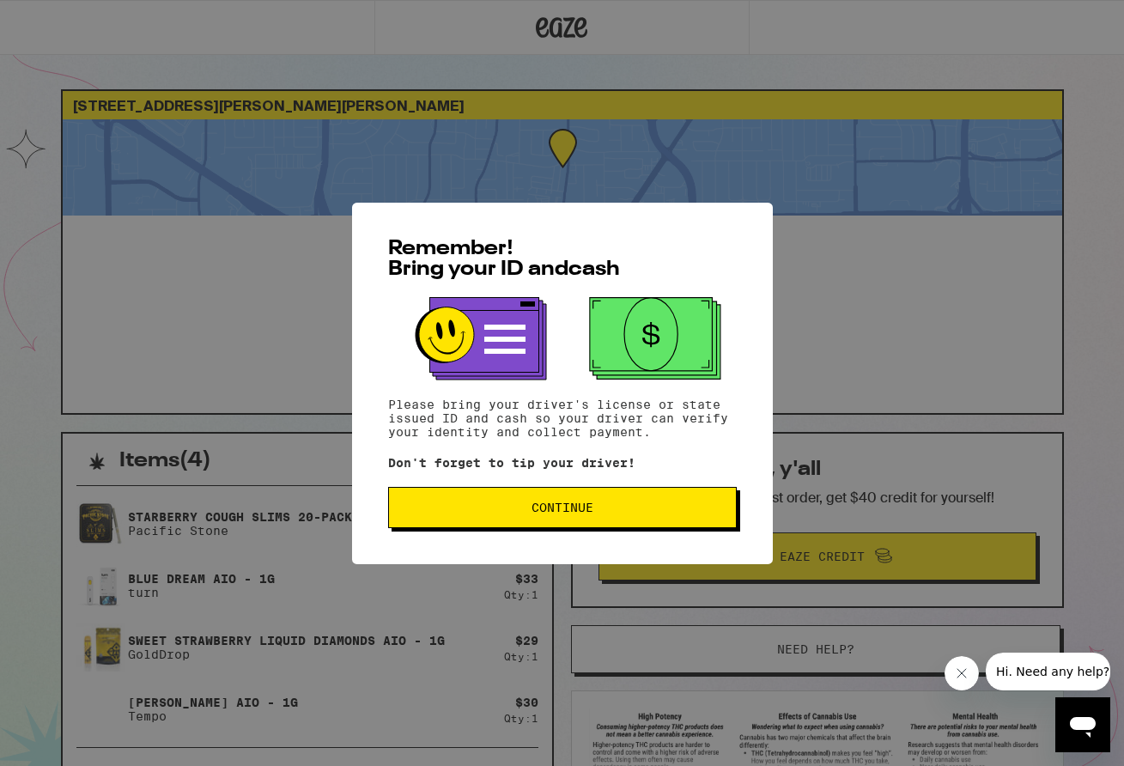
click at [506, 496] on button "Continue" at bounding box center [562, 507] width 349 height 41
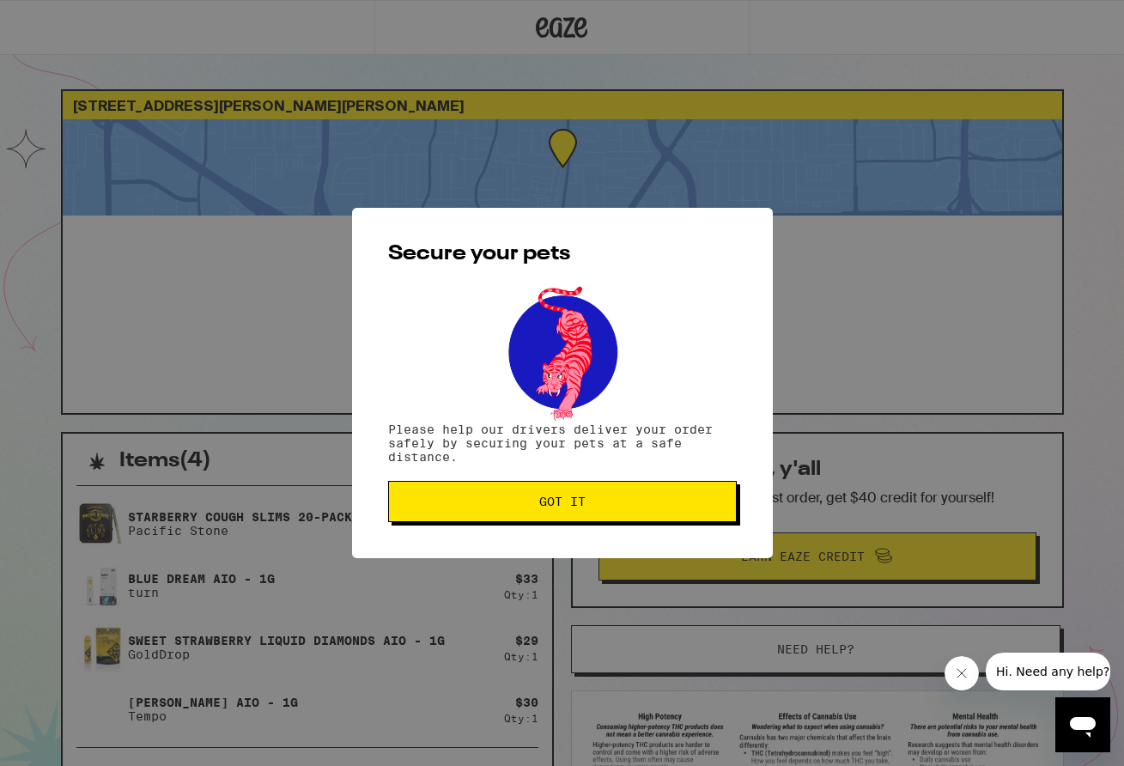
click at [507, 500] on span "Got it" at bounding box center [562, 501] width 319 height 12
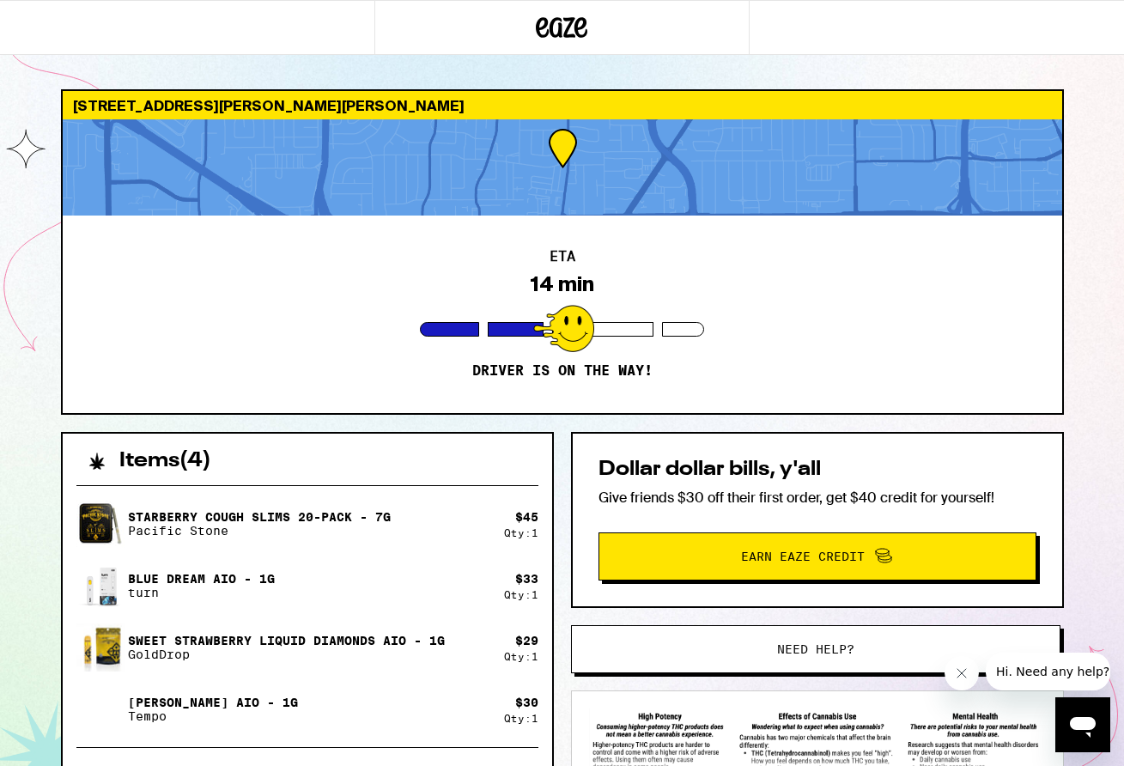
click at [310, 729] on div "Yuzu Haze AIO - 1g Tempo" at bounding box center [290, 709] width 428 height 48
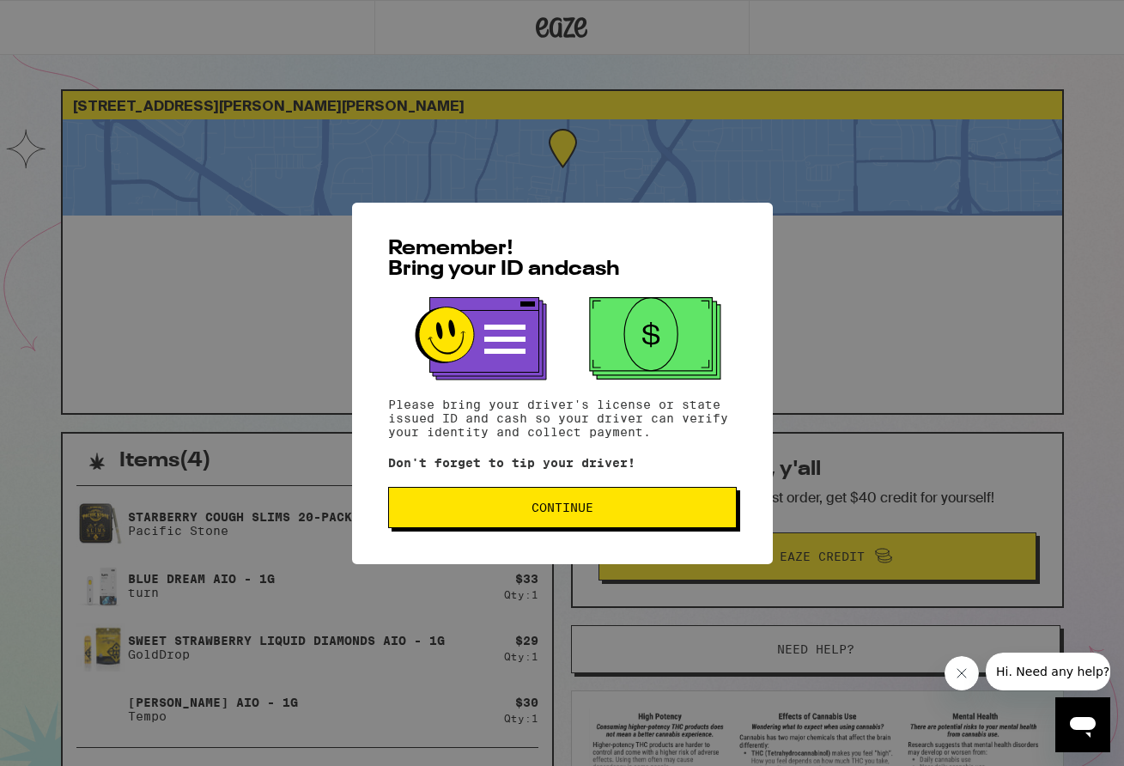
click at [554, 513] on span "Continue" at bounding box center [563, 507] width 62 height 12
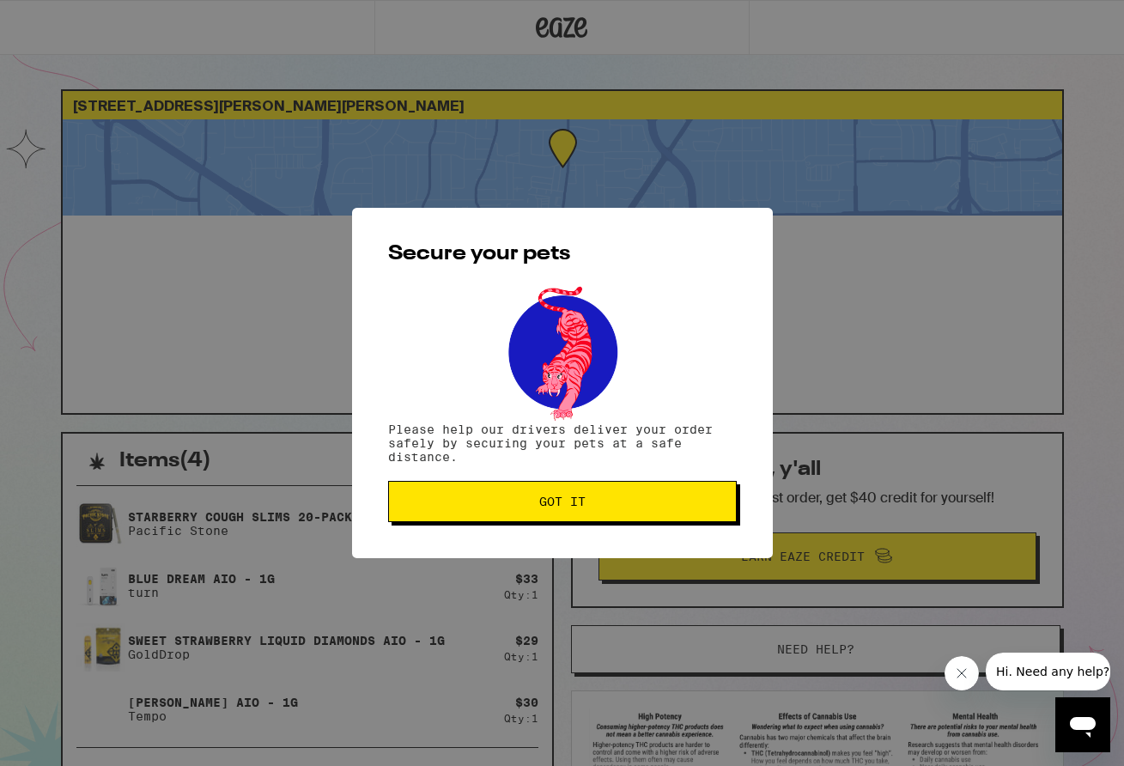
click at [457, 507] on span "Got it" at bounding box center [562, 501] width 319 height 12
